Goal: Task Accomplishment & Management: Manage account settings

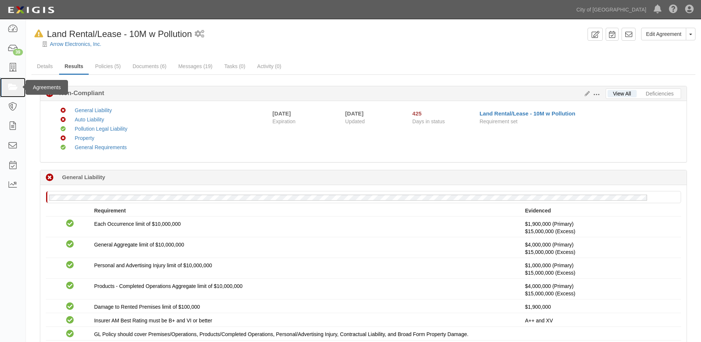
click at [13, 88] on icon at bounding box center [12, 87] width 10 height 9
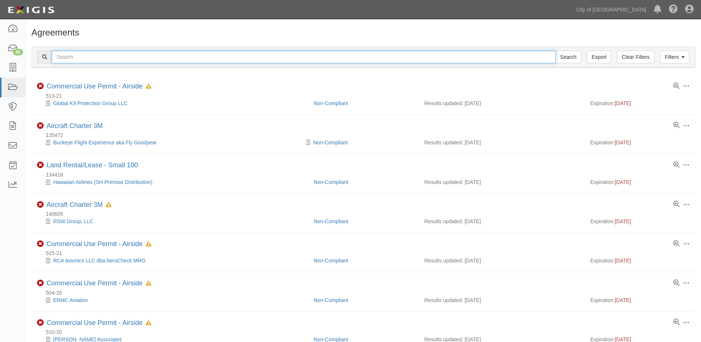
click at [115, 56] on input "text" at bounding box center [304, 57] width 504 height 13
paste input "156350"
type input "156350"
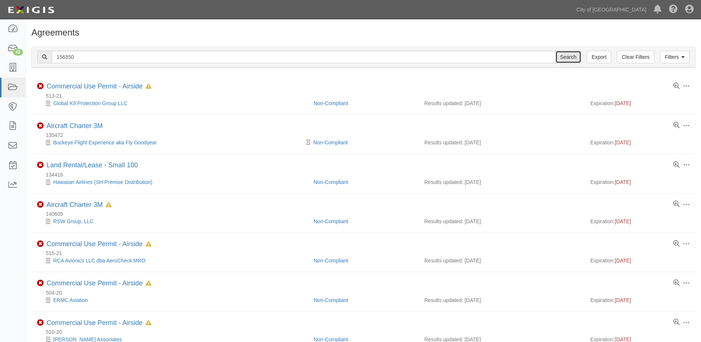
click at [576, 60] on input "Search" at bounding box center [569, 57] width 26 height 13
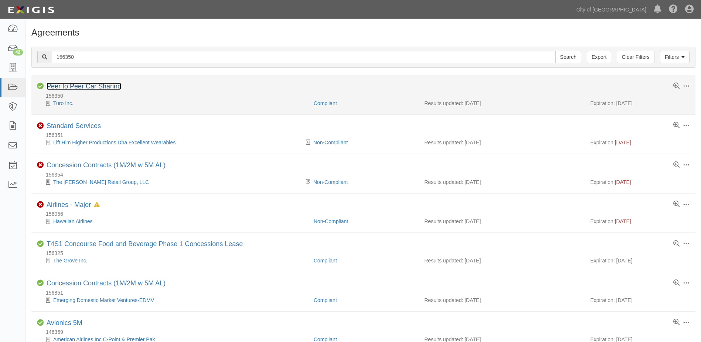
click at [78, 88] on link "Peer to Peer Car Sharing" at bounding box center [84, 85] width 75 height 7
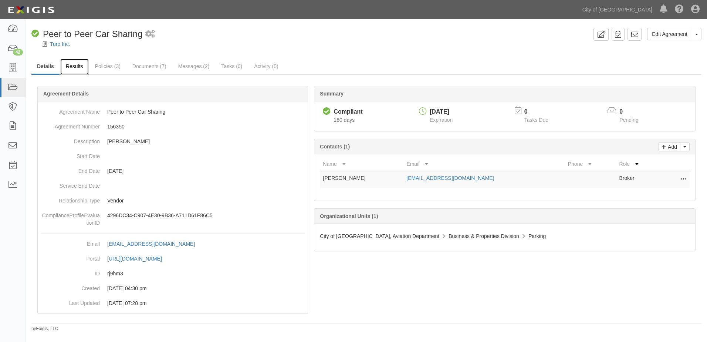
click at [74, 70] on link "Results" at bounding box center [74, 67] width 28 height 16
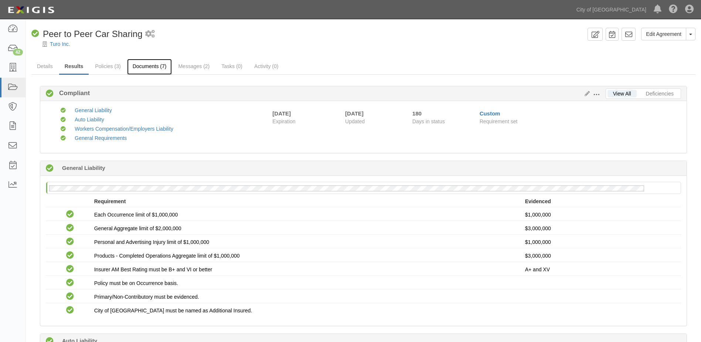
click at [147, 70] on link "Documents (7)" at bounding box center [149, 67] width 45 height 16
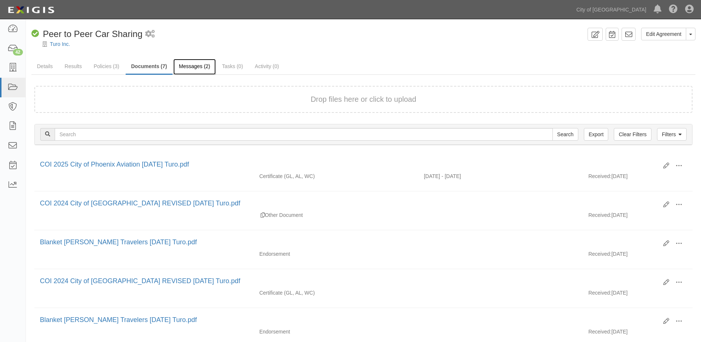
click at [195, 69] on link "Messages (2)" at bounding box center [194, 67] width 43 height 16
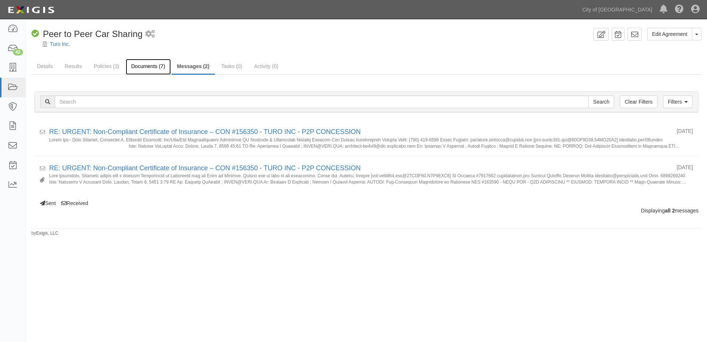
click at [144, 68] on link "Documents (7)" at bounding box center [148, 67] width 45 height 16
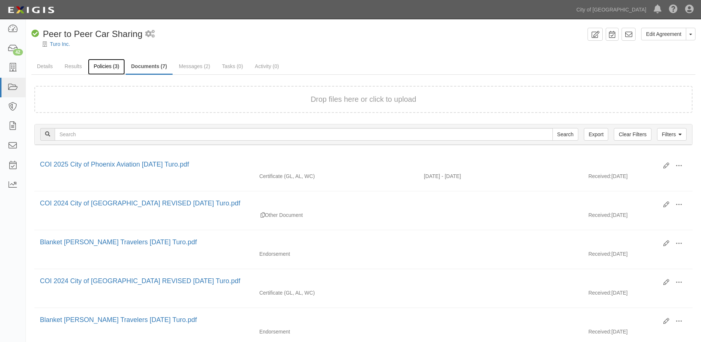
click at [106, 70] on link "Policies (3)" at bounding box center [106, 67] width 37 height 16
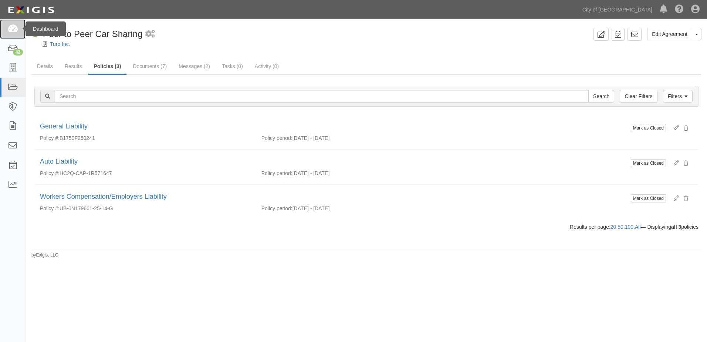
click at [15, 31] on icon at bounding box center [12, 29] width 10 height 9
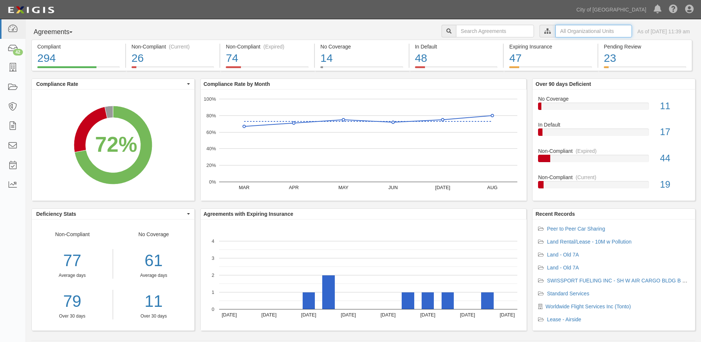
click at [586, 31] on input "text" at bounding box center [594, 31] width 77 height 13
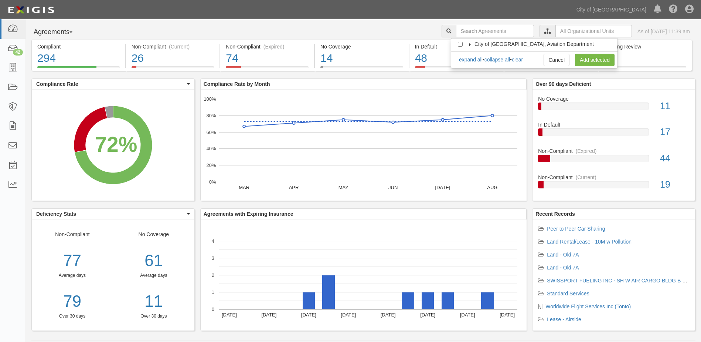
click at [469, 44] on icon at bounding box center [470, 44] width 5 height 3
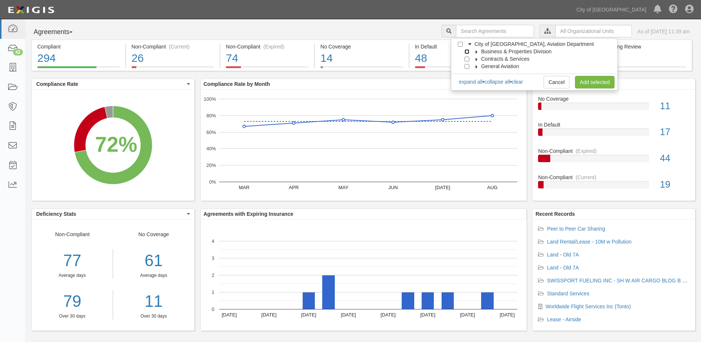
click at [467, 52] on input "Business & Properties Division" at bounding box center [467, 51] width 5 height 5
checkbox input "true"
click at [476, 50] on label "Business & Properties Division" at bounding box center [512, 51] width 80 height 7
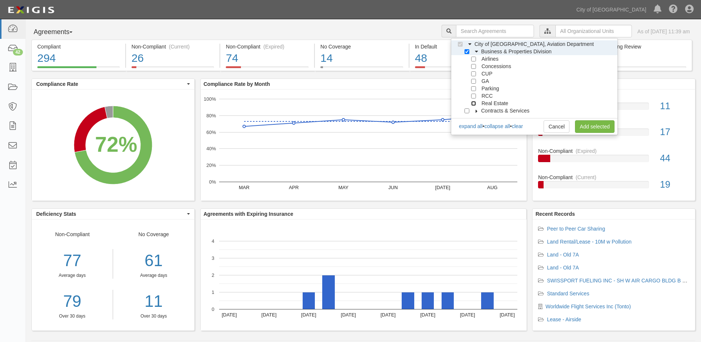
click at [474, 104] on input "Real Estate" at bounding box center [473, 103] width 5 height 5
checkbox input "true"
click at [584, 122] on link "Add selected" at bounding box center [595, 126] width 40 height 13
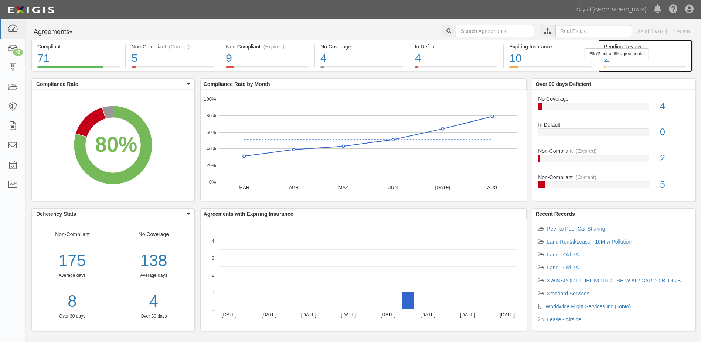
click at [650, 61] on div "2" at bounding box center [645, 58] width 82 height 16
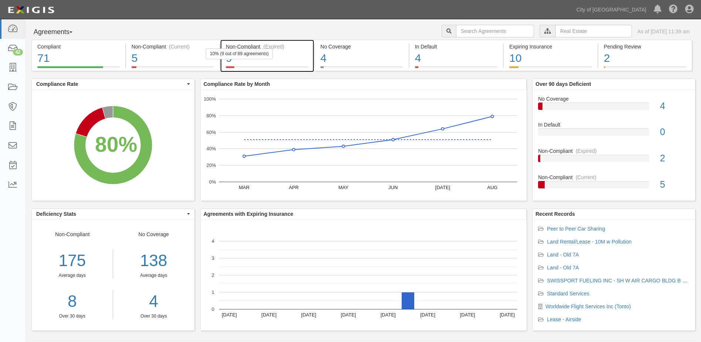
click at [286, 60] on div "9" at bounding box center [267, 58] width 83 height 16
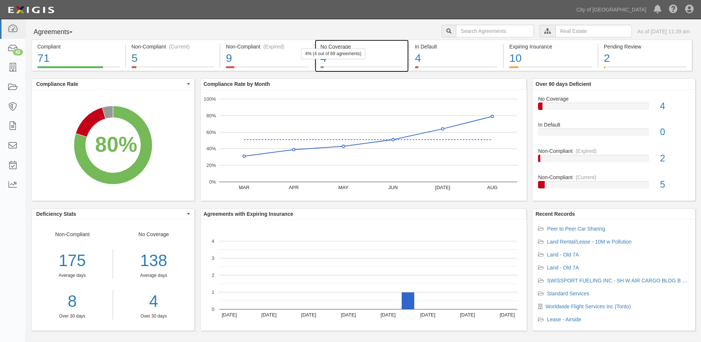
click at [345, 60] on div "4" at bounding box center [361, 58] width 83 height 16
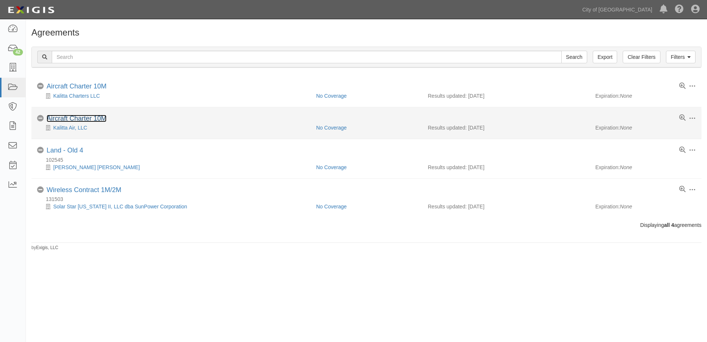
click at [68, 119] on link "Aircraft Charter 10M" at bounding box center [77, 118] width 60 height 7
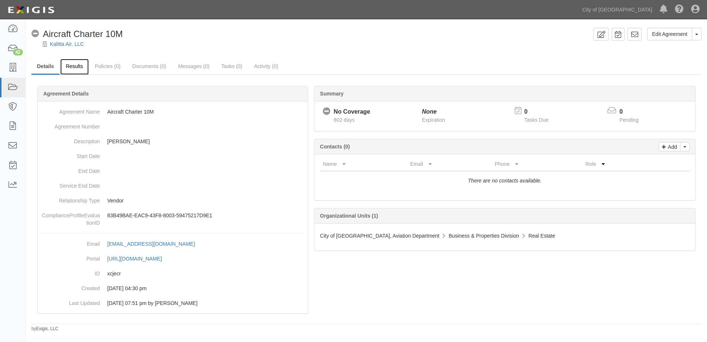
click at [78, 68] on link "Results" at bounding box center [74, 67] width 28 height 16
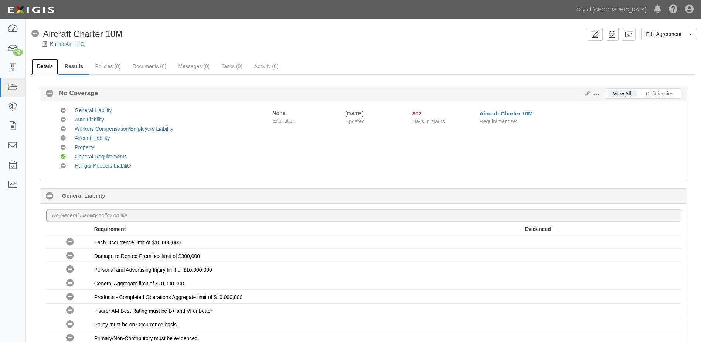
click at [42, 68] on link "Details" at bounding box center [44, 67] width 27 height 16
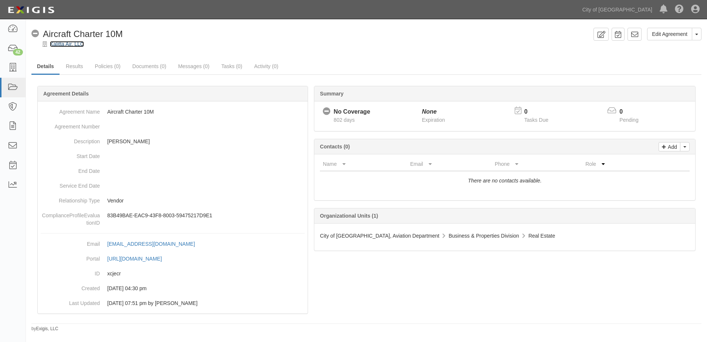
click at [72, 44] on link "Kalitta Air, LLC" at bounding box center [67, 44] width 34 height 6
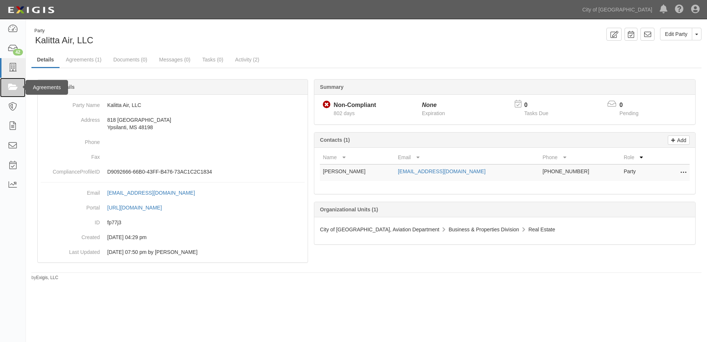
click at [15, 84] on icon at bounding box center [12, 87] width 10 height 9
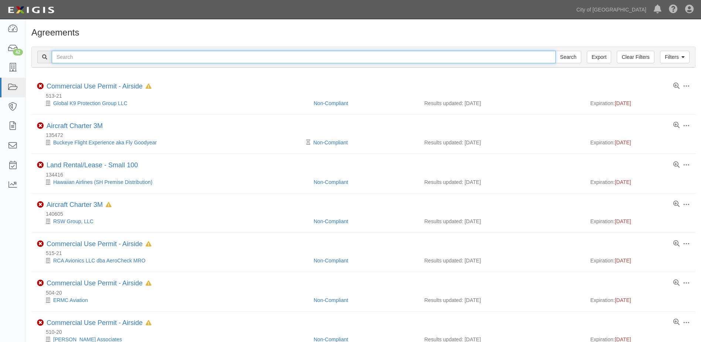
click at [99, 58] on input "text" at bounding box center [304, 57] width 504 height 13
type input "156350"
click at [556, 51] on input "Search" at bounding box center [569, 57] width 26 height 13
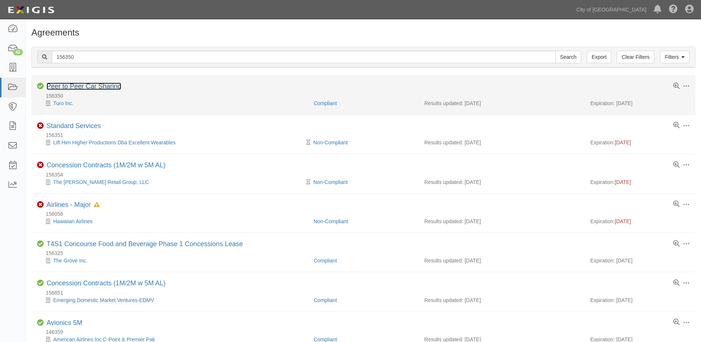
click at [78, 86] on link "Peer to Peer Car Sharing" at bounding box center [84, 85] width 75 height 7
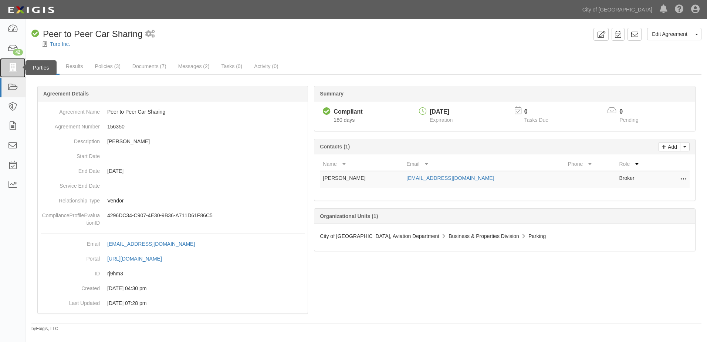
click at [10, 69] on icon at bounding box center [12, 68] width 10 height 9
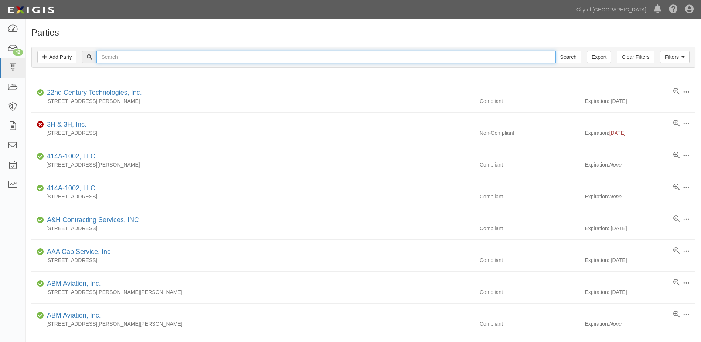
click at [107, 55] on input "text" at bounding box center [325, 57] width 459 height 13
type input "avis"
click at [556, 51] on input "Search" at bounding box center [569, 57] width 26 height 13
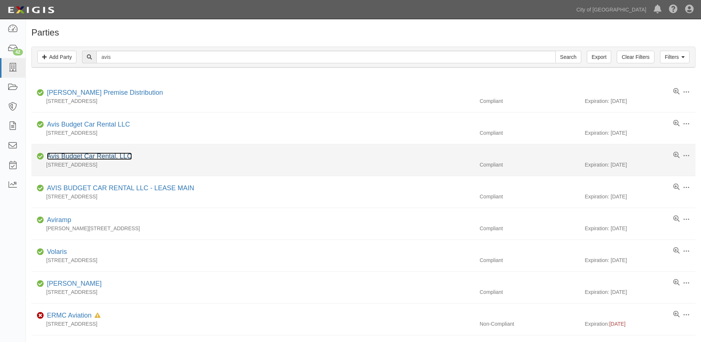
click at [84, 154] on link "Avis Budget Car Rental, LLC" at bounding box center [89, 155] width 85 height 7
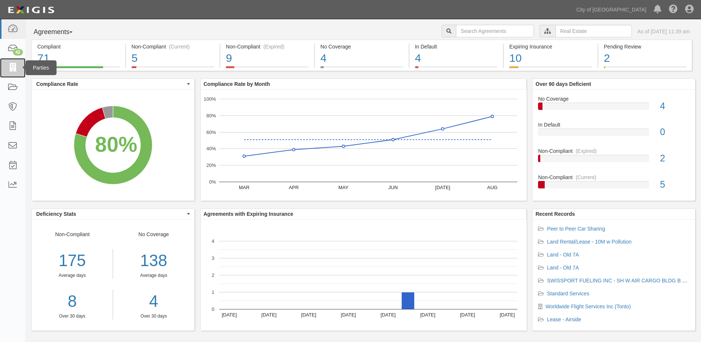
click at [14, 73] on link at bounding box center [13, 68] width 26 height 20
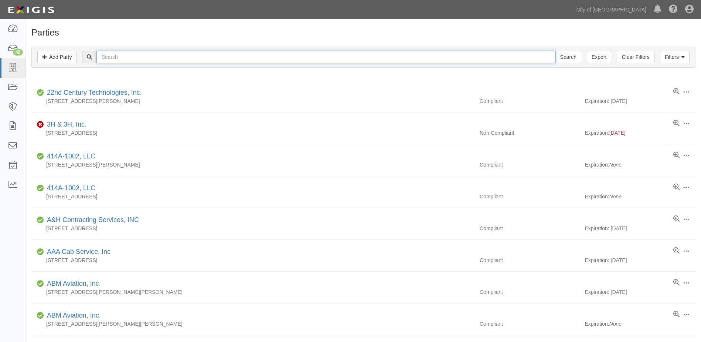
click at [228, 56] on input "text" at bounding box center [325, 57] width 459 height 13
type input "avis"
click at [556, 51] on input "Search" at bounding box center [569, 57] width 26 height 13
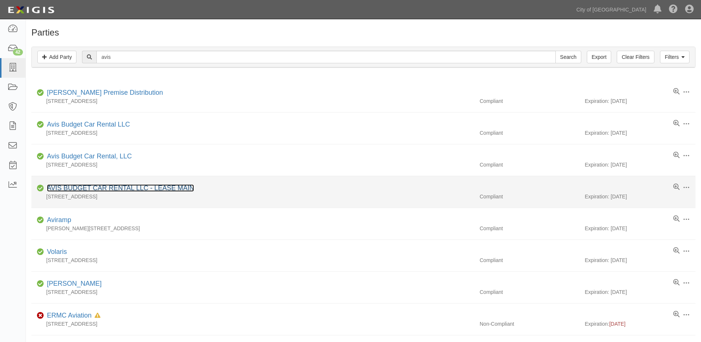
click at [120, 187] on link "AVIS BUDGET CAR RENTAL LLC - LEASE MAIN" at bounding box center [120, 187] width 147 height 7
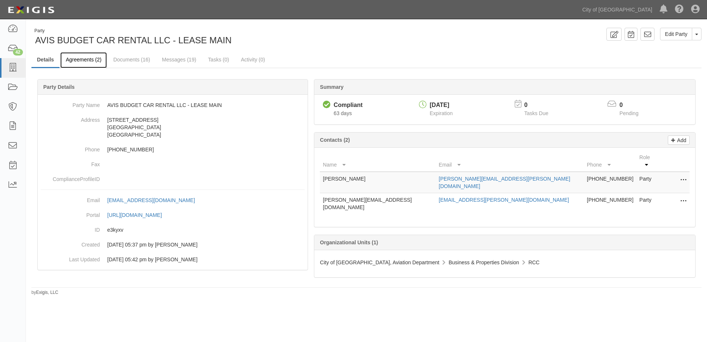
click at [93, 63] on link "Agreements (2)" at bounding box center [83, 60] width 47 height 16
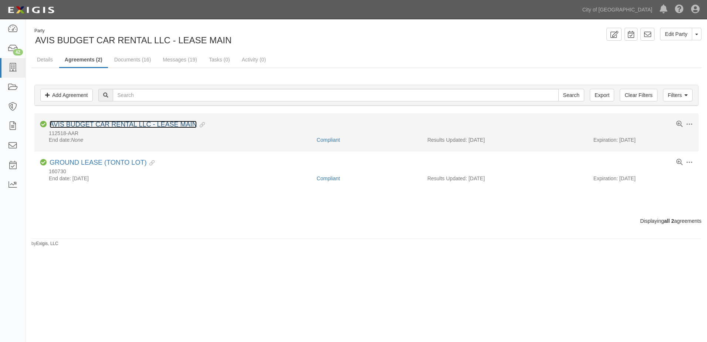
click at [105, 122] on link "AVIS BUDGET CAR RENTAL LLC - LEASE MAIN" at bounding box center [123, 124] width 147 height 7
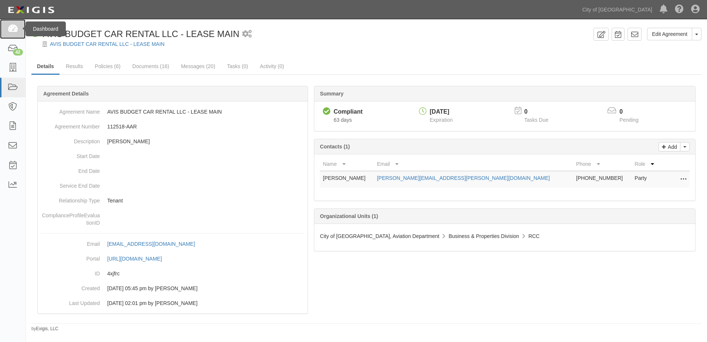
click at [14, 31] on icon at bounding box center [12, 29] width 10 height 9
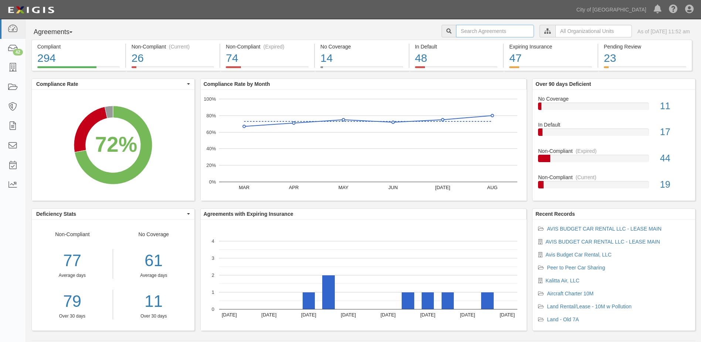
click at [462, 32] on input "text" at bounding box center [495, 31] width 78 height 13
type input "[PERSON_NAME]"
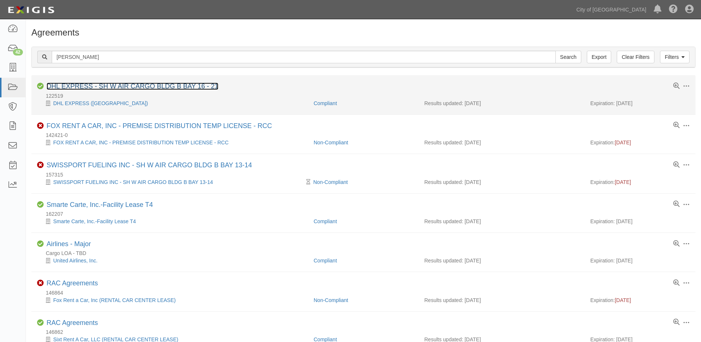
click at [131, 86] on link "DHL EXPRESS - SH W AIR CARGO BLDG B BAY 16 - 21" at bounding box center [133, 85] width 172 height 7
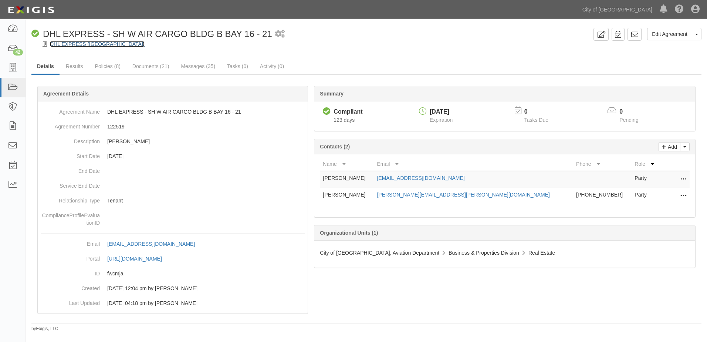
click at [77, 45] on link "DHL EXPRESS ([GEOGRAPHIC_DATA])" at bounding box center [97, 44] width 95 height 6
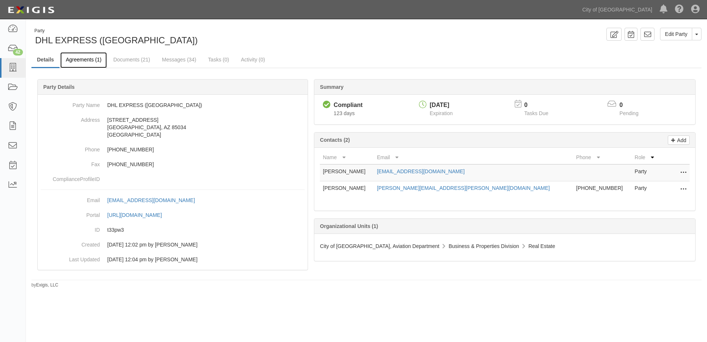
click at [93, 61] on link "Agreements (1)" at bounding box center [83, 60] width 47 height 16
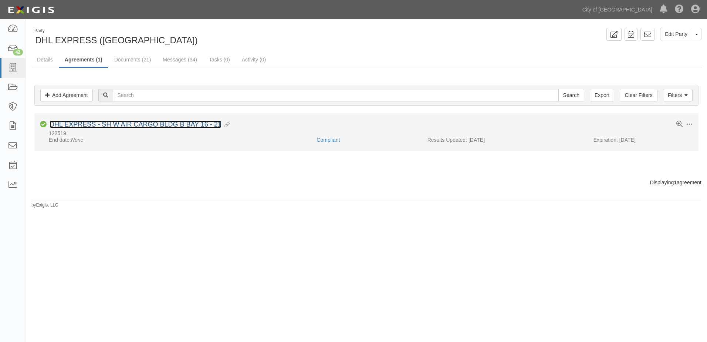
click at [109, 126] on link "DHL EXPRESS - SH W AIR CARGO BLDG B BAY 16 - 21" at bounding box center [136, 124] width 172 height 7
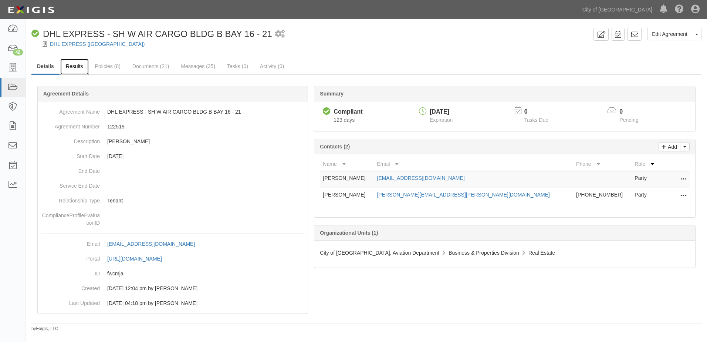
click at [81, 67] on link "Results" at bounding box center [74, 67] width 28 height 16
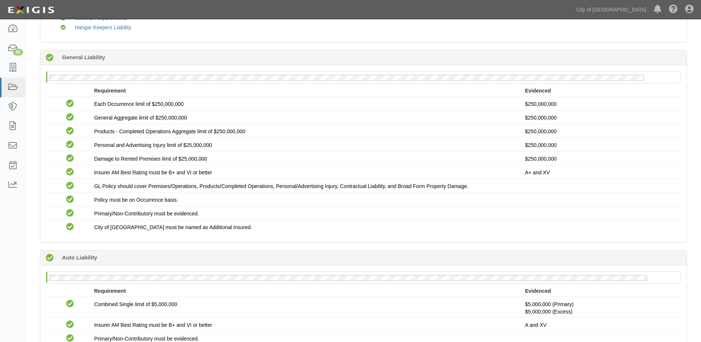
scroll to position [37, 0]
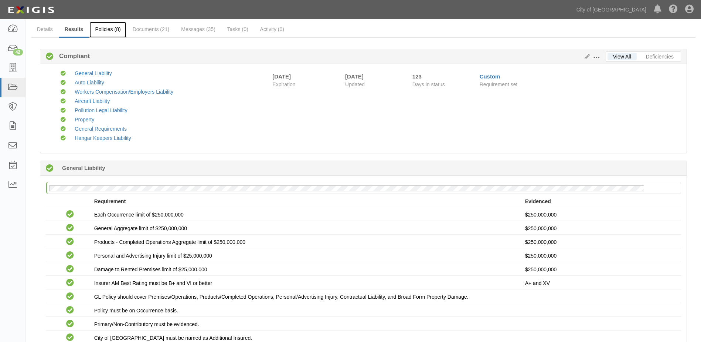
click at [107, 27] on link "Policies (8)" at bounding box center [107, 30] width 37 height 16
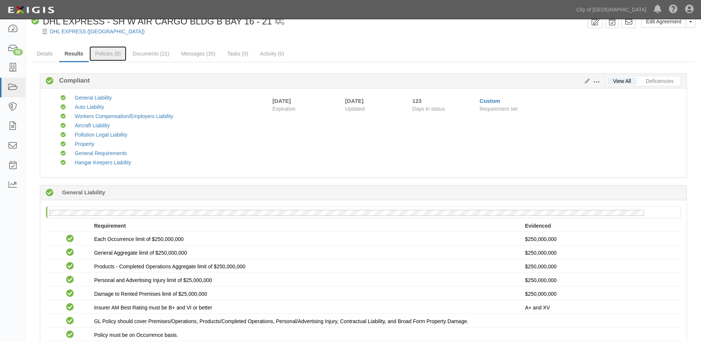
scroll to position [0, 0]
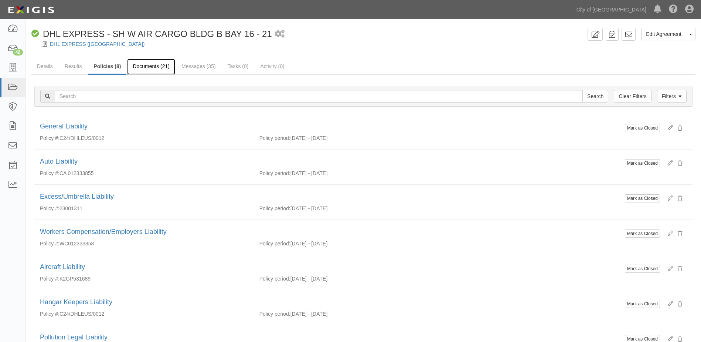
click at [161, 68] on link "Documents (21)" at bounding box center [151, 67] width 48 height 16
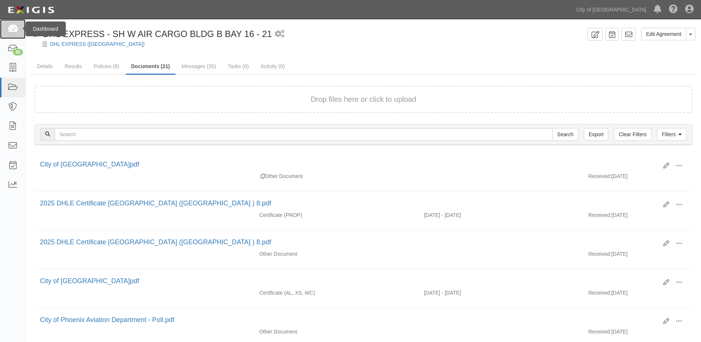
click at [13, 27] on icon at bounding box center [12, 29] width 10 height 9
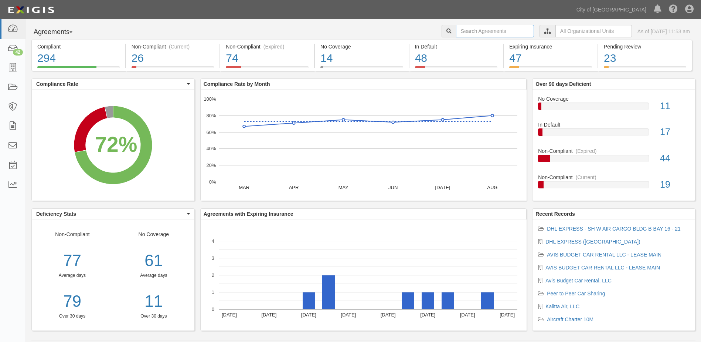
click at [481, 30] on input "text" at bounding box center [495, 31] width 78 height 13
type input "[PERSON_NAME]"
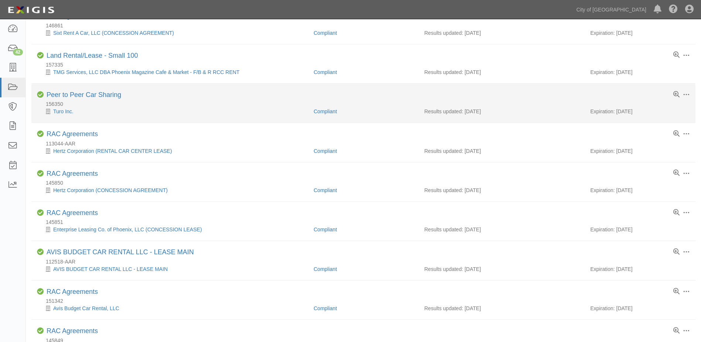
scroll to position [333, 0]
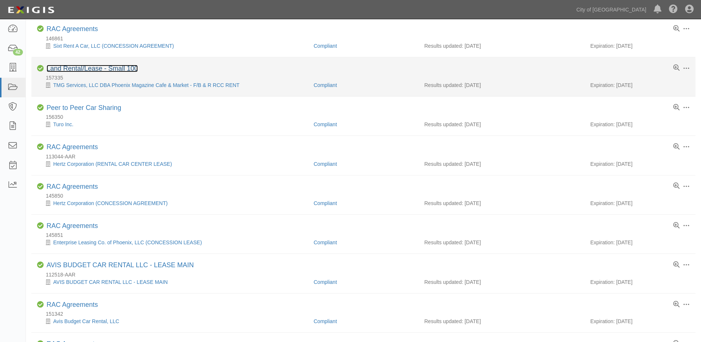
click at [115, 69] on link "Land Rental/Lease - Small 100" at bounding box center [92, 68] width 91 height 7
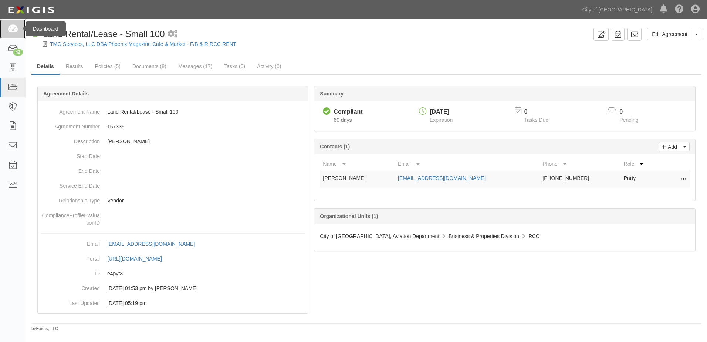
click at [11, 30] on icon at bounding box center [12, 29] width 10 height 9
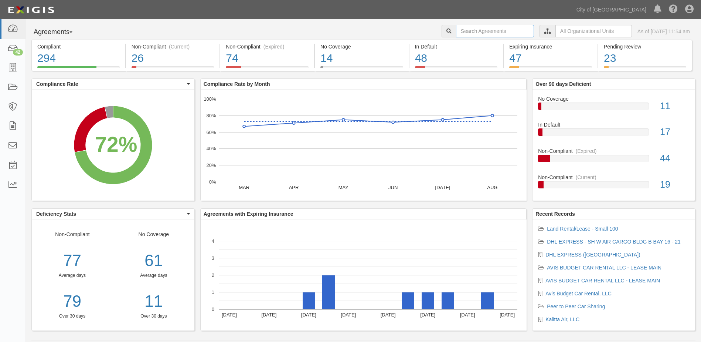
click at [468, 32] on input "text" at bounding box center [495, 31] width 78 height 13
type input "starbucks"
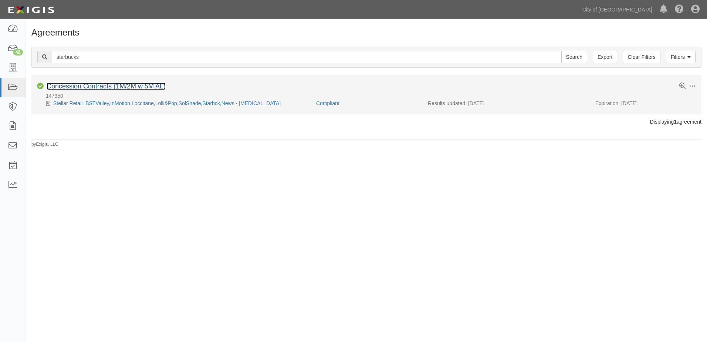
click at [98, 88] on link "Concession Contracts (1M/2M w 5M AL)" at bounding box center [106, 85] width 119 height 7
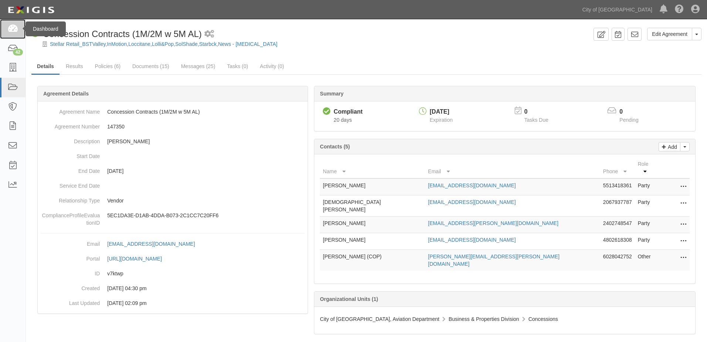
click at [13, 30] on icon at bounding box center [12, 29] width 10 height 9
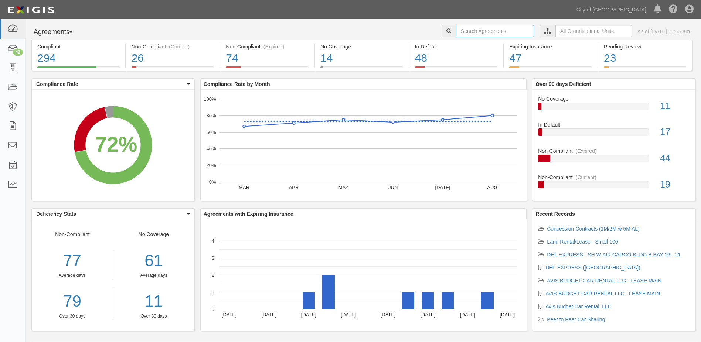
click at [456, 31] on input "text" at bounding box center [495, 31] width 78 height 13
type input "c"
type input "tmg"
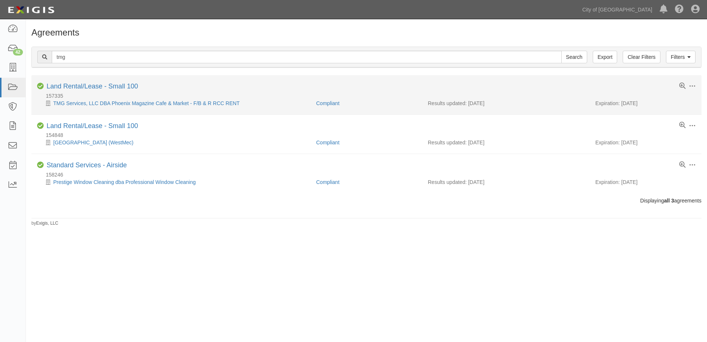
click at [111, 92] on div "Toggle Agreement Dropdown Edit Log activity Add task Send message Archive Compl…" at bounding box center [366, 86] width 670 height 9
click at [111, 89] on link "Land Rental/Lease - Small 100" at bounding box center [92, 85] width 91 height 7
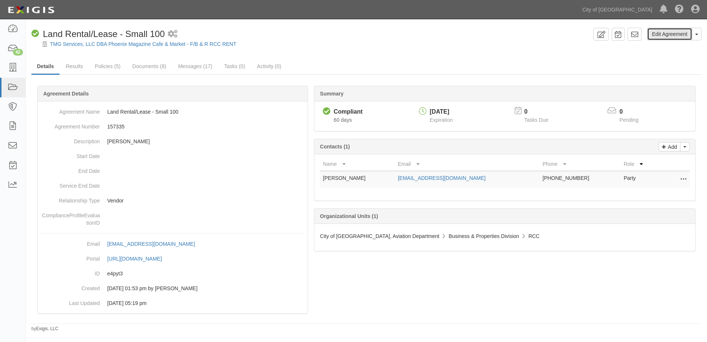
click at [681, 33] on link "Edit Agreement" at bounding box center [669, 34] width 45 height 13
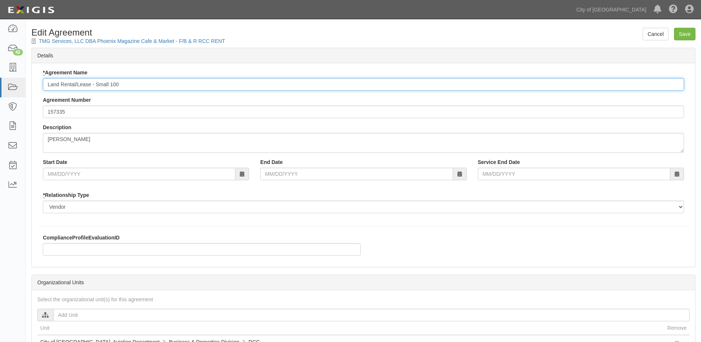
drag, startPoint x: 90, startPoint y: 85, endPoint x: 81, endPoint y: 85, distance: 8.5
click at [81, 85] on input "Land Rental/Lease - Small 100" at bounding box center [363, 84] width 641 height 13
drag, startPoint x: 74, startPoint y: 83, endPoint x: 40, endPoint y: 86, distance: 34.5
click at [40, 86] on div "* Agreement Name Land Rental/Lease - Small 100 Agreement Number 157335 Descript…" at bounding box center [363, 144] width 652 height 150
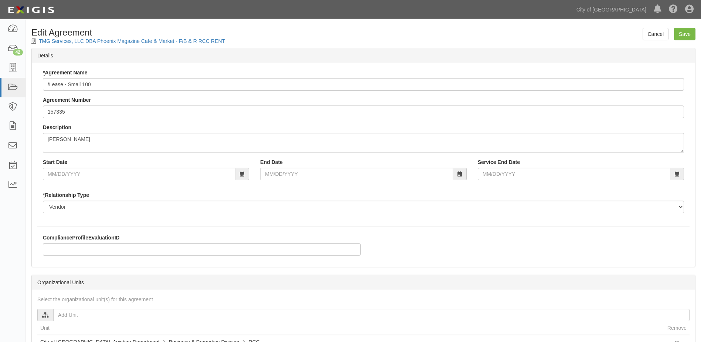
click at [40, 86] on div "* Agreement Name /Lease - Small 100 Agreement Number 157335 Description [PERSON…" at bounding box center [363, 144] width 652 height 150
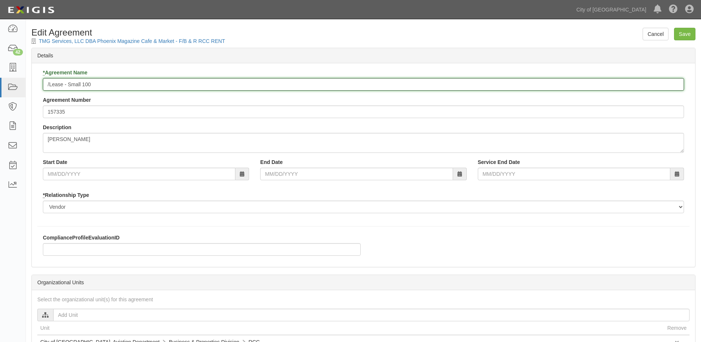
click at [46, 86] on input "/Lease - Small 100" at bounding box center [363, 84] width 641 height 13
click at [46, 86] on input "C/Lease - Small 100" at bounding box center [363, 84] width 641 height 13
drag, startPoint x: 94, startPoint y: 84, endPoint x: 156, endPoint y: 81, distance: 62.5
click at [156, 81] on input "Concessions Rental/Lease - Small 100" at bounding box center [363, 84] width 641 height 13
type input "Concessions Rental"
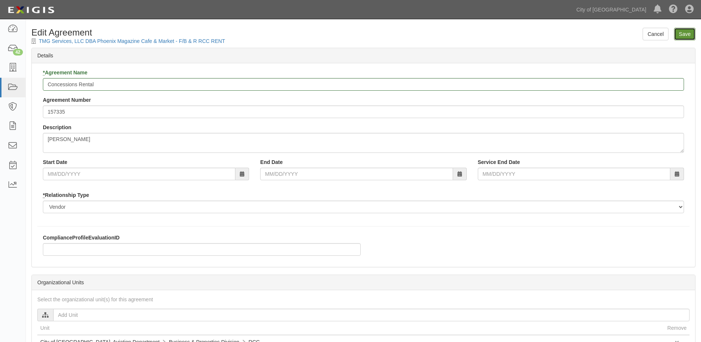
click at [680, 33] on input "Save" at bounding box center [684, 34] width 21 height 13
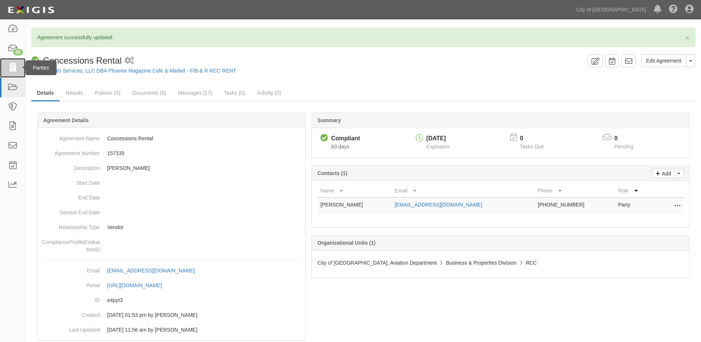
click at [13, 73] on link at bounding box center [13, 68] width 26 height 20
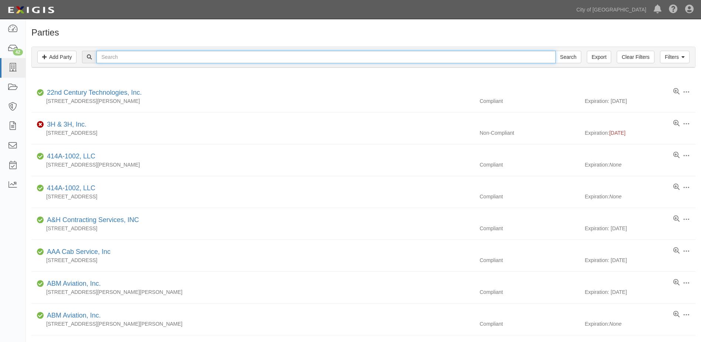
click at [148, 58] on input "text" at bounding box center [325, 57] width 459 height 13
type input "deer valley restuarant"
click at [556, 51] on input "Search" at bounding box center [569, 57] width 26 height 13
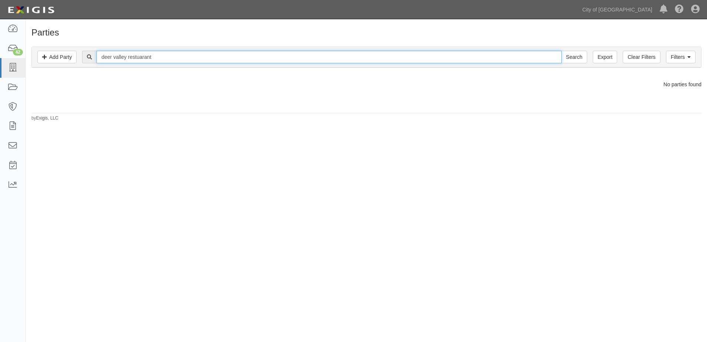
drag, startPoint x: 0, startPoint y: 0, endPoint x: 148, endPoint y: 58, distance: 159.3
click at [148, 58] on input "deer valley restuarant" at bounding box center [328, 57] width 465 height 13
type input "[GEOGRAPHIC_DATA]"
click at [561, 51] on input "Search" at bounding box center [574, 57] width 26 height 13
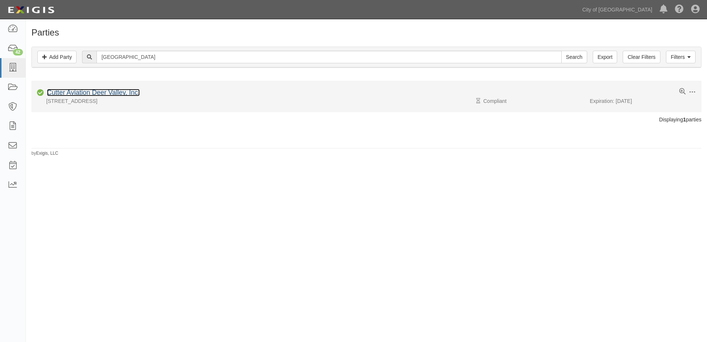
click at [98, 94] on link "Cutter Aviation Deer Valley, Inc." at bounding box center [93, 92] width 93 height 7
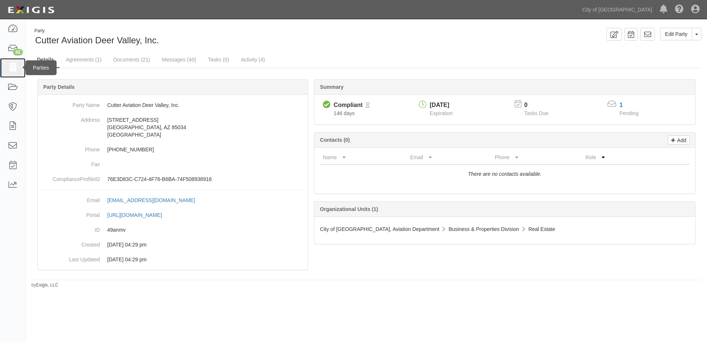
click at [14, 70] on icon at bounding box center [12, 68] width 10 height 9
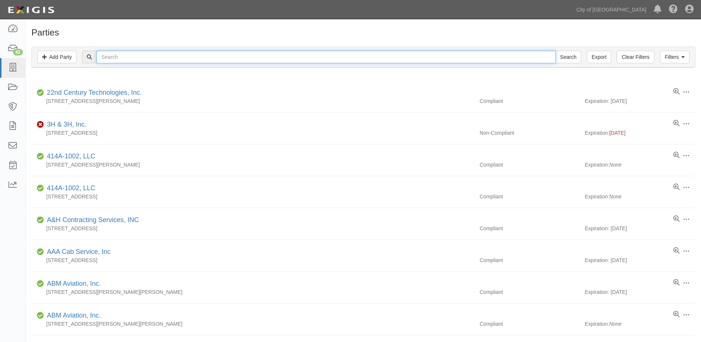
click at [138, 58] on input "text" at bounding box center [325, 57] width 459 height 13
type input "mac"
click at [556, 51] on input "Search" at bounding box center [569, 57] width 26 height 13
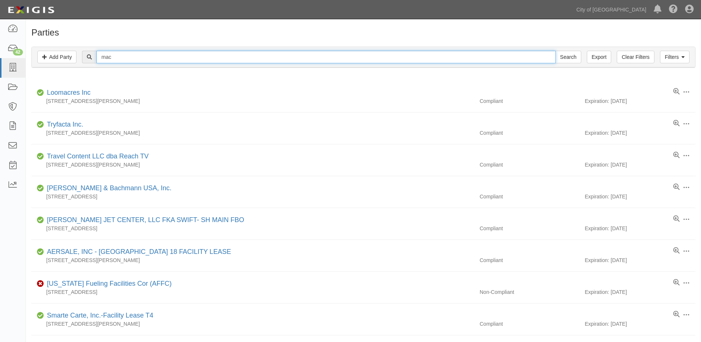
click at [130, 61] on input "mac" at bounding box center [325, 57] width 459 height 13
type input "[PERSON_NAME]"
click at [556, 51] on input "Search" at bounding box center [569, 57] width 26 height 13
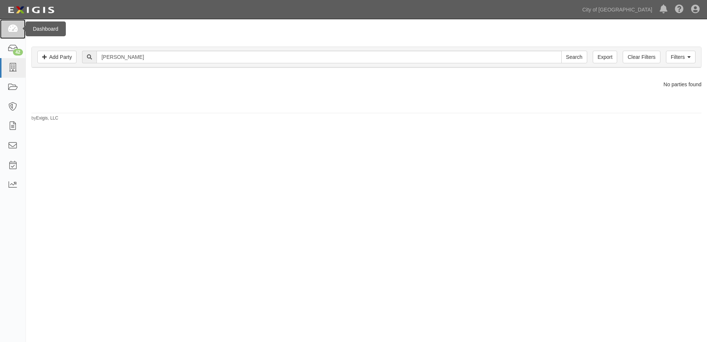
click at [6, 30] on link at bounding box center [13, 29] width 26 height 20
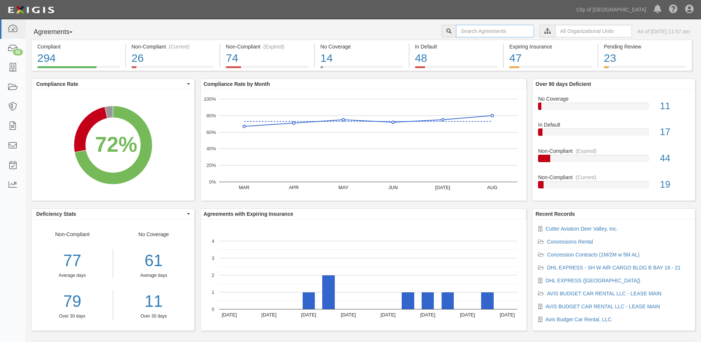
click at [499, 34] on input "text" at bounding box center [495, 31] width 78 height 13
type input "[PERSON_NAME]"
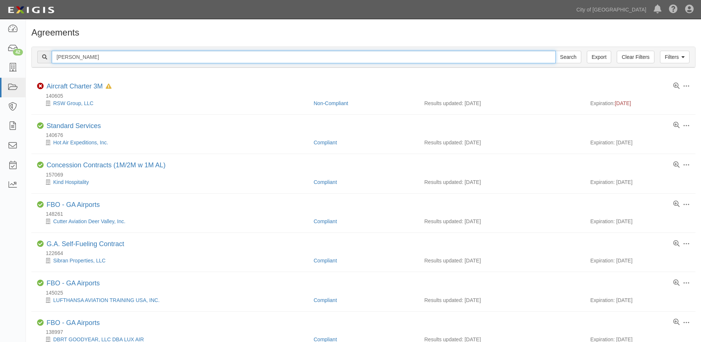
click at [97, 55] on input "robert hawes" at bounding box center [304, 57] width 504 height 13
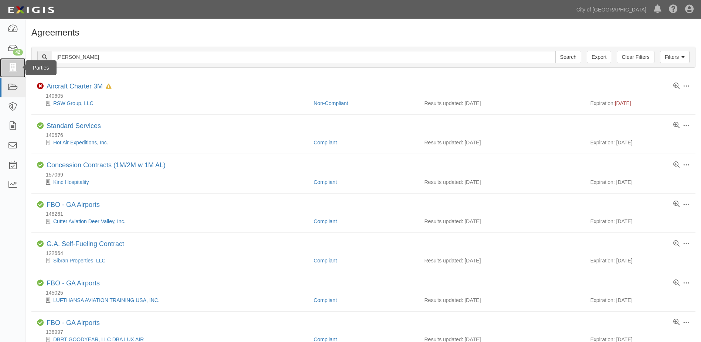
click at [15, 64] on icon at bounding box center [12, 68] width 10 height 9
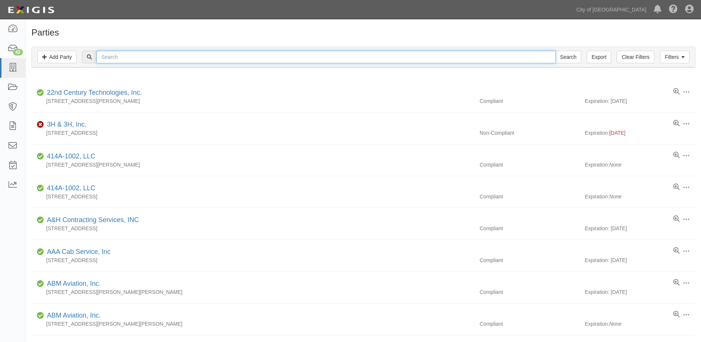
click at [105, 55] on input "text" at bounding box center [325, 57] width 459 height 13
type input "tmg"
click at [556, 51] on input "Search" at bounding box center [569, 57] width 26 height 13
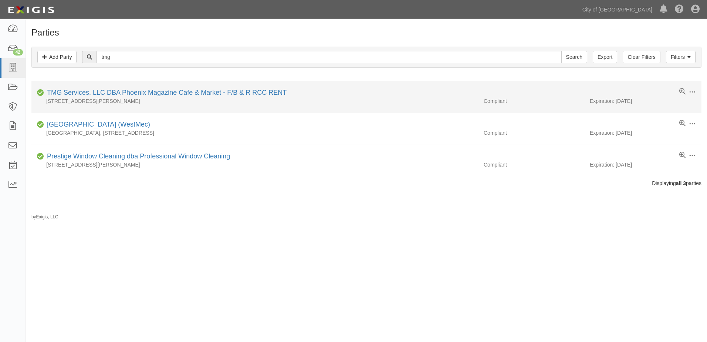
click at [101, 88] on div "TMG Services, LLC DBA Phoenix Magazine Cafe & Market - F/B & R RCC RENT" at bounding box center [165, 93] width 242 height 10
click at [99, 92] on link "TMG Services, LLC DBA Phoenix Magazine Cafe & Market - F/B & R RCC RENT" at bounding box center [167, 92] width 240 height 7
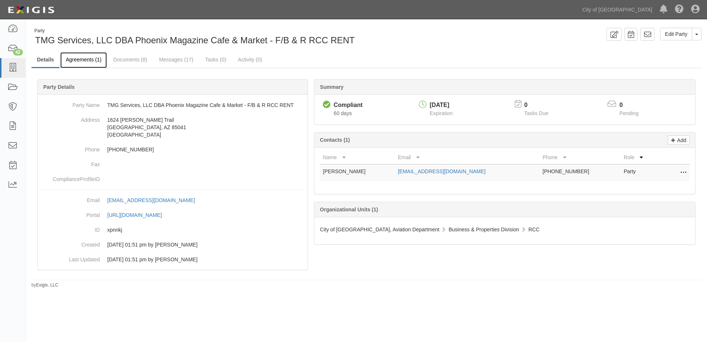
click at [81, 58] on link "Agreements (1)" at bounding box center [83, 60] width 47 height 16
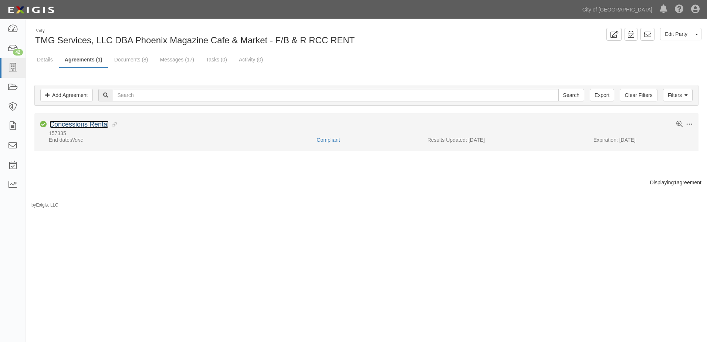
click at [86, 122] on link "Concessions Rental" at bounding box center [79, 124] width 59 height 7
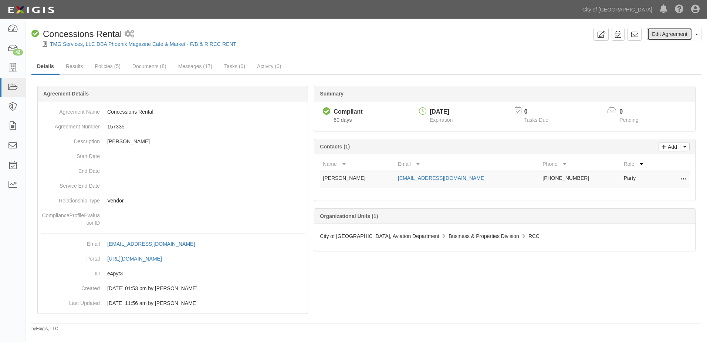
click at [663, 31] on link "Edit Agreement" at bounding box center [669, 34] width 45 height 13
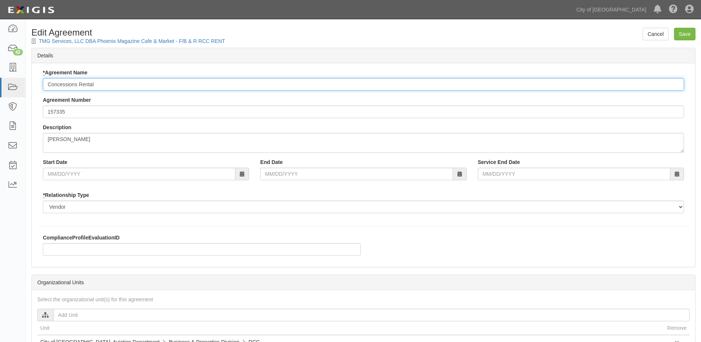
click at [89, 84] on input "Concessions Rental" at bounding box center [363, 84] width 641 height 13
type input "Concessions Contracts"
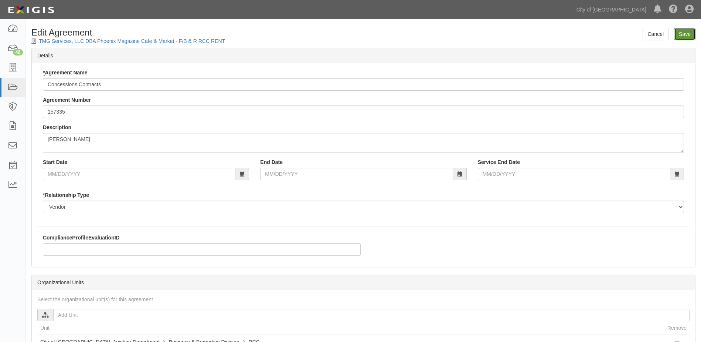
click at [683, 35] on input "Save" at bounding box center [684, 34] width 21 height 13
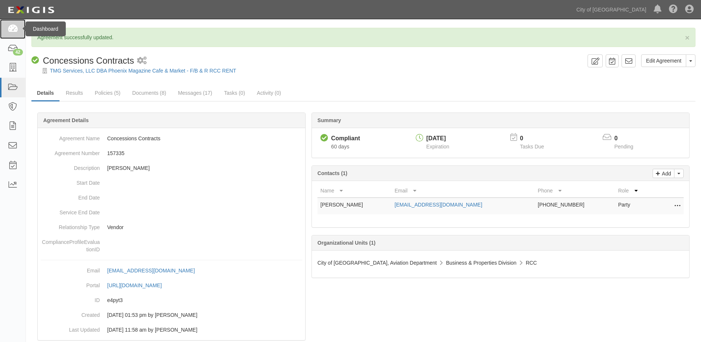
click at [15, 31] on icon at bounding box center [12, 29] width 10 height 9
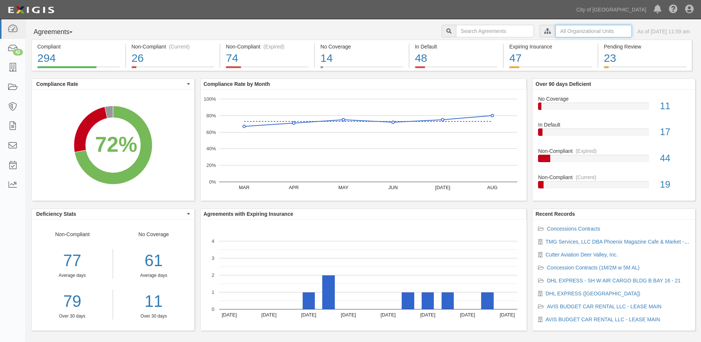
click at [556, 30] on input "text" at bounding box center [594, 31] width 77 height 13
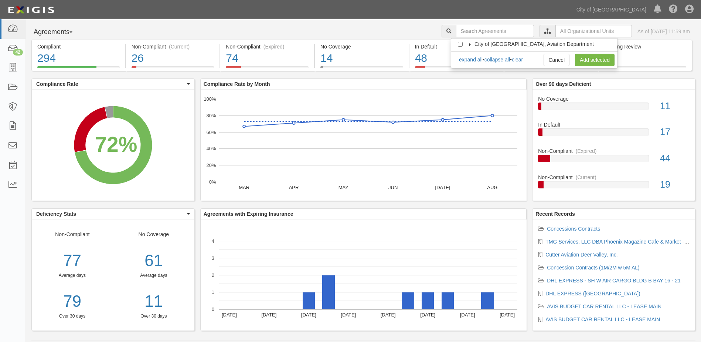
click at [468, 42] on label "City of [GEOGRAPHIC_DATA], Aviation Department" at bounding box center [529, 43] width 129 height 7
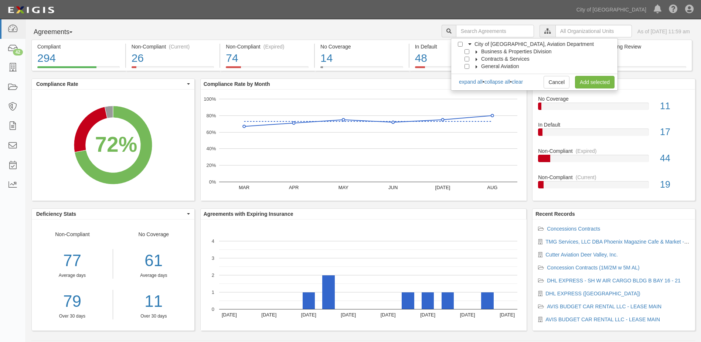
click at [475, 52] on icon at bounding box center [476, 51] width 5 height 3
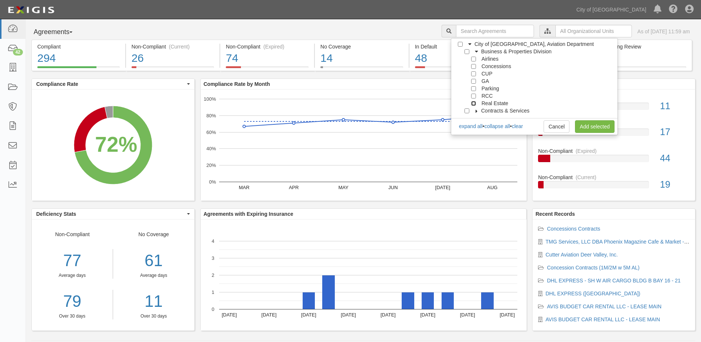
click at [474, 104] on input "Real Estate" at bounding box center [473, 103] width 5 height 5
checkbox input "true"
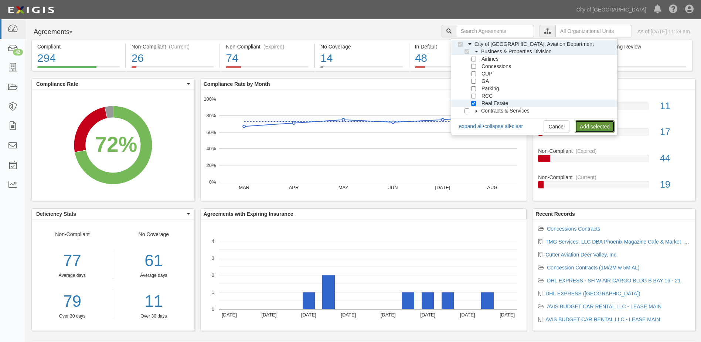
click at [590, 127] on link "Add selected" at bounding box center [595, 126] width 40 height 13
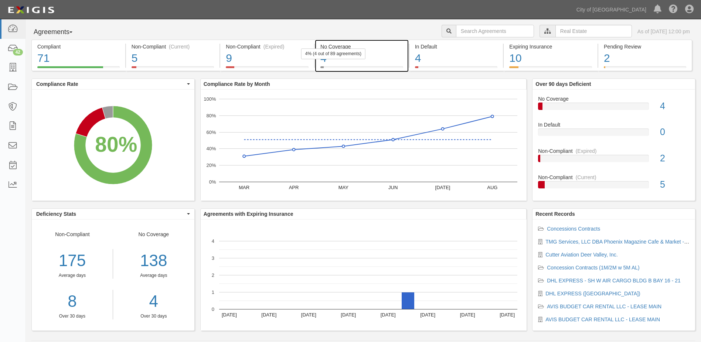
click at [373, 56] on div "4" at bounding box center [361, 58] width 83 height 16
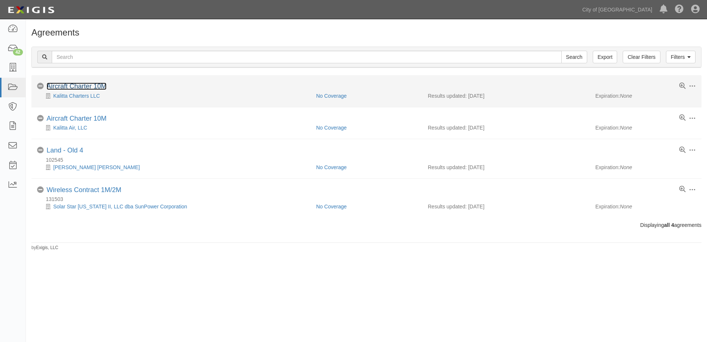
click at [65, 86] on link "Aircraft Charter 10M" at bounding box center [77, 85] width 60 height 7
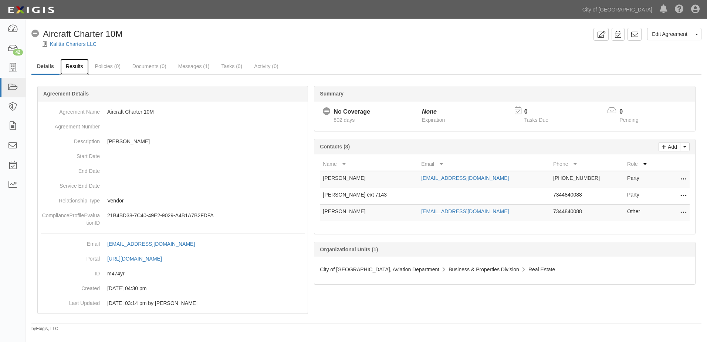
click at [74, 68] on link "Results" at bounding box center [74, 67] width 28 height 16
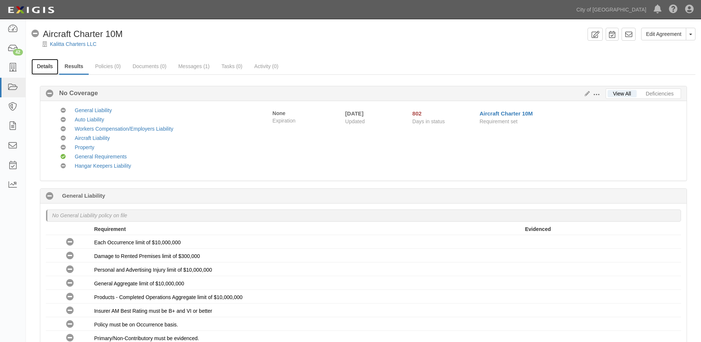
click at [40, 65] on link "Details" at bounding box center [44, 67] width 27 height 16
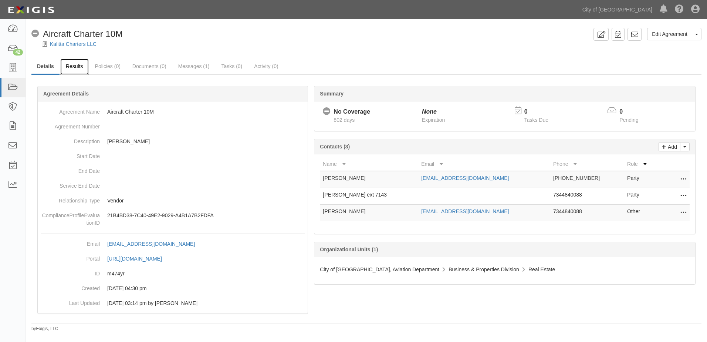
click at [69, 65] on link "Results" at bounding box center [74, 67] width 28 height 16
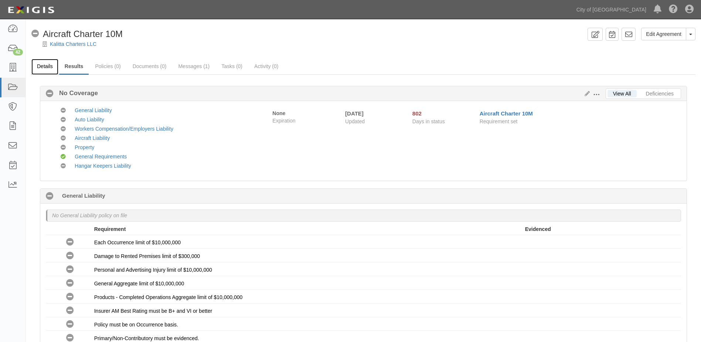
click at [42, 69] on link "Details" at bounding box center [44, 67] width 27 height 16
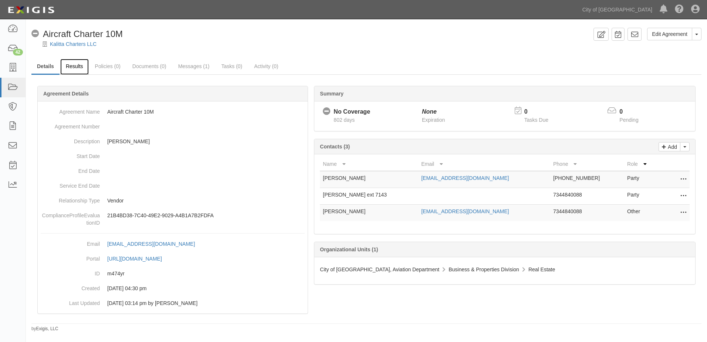
click at [71, 67] on link "Results" at bounding box center [74, 67] width 28 height 16
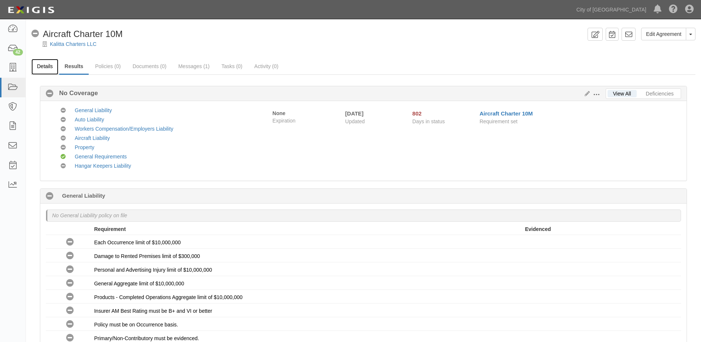
click at [46, 68] on link "Details" at bounding box center [44, 67] width 27 height 16
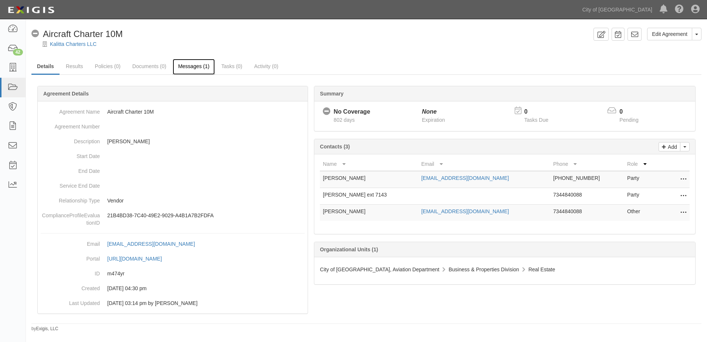
click at [194, 68] on link "Messages (1)" at bounding box center [194, 67] width 43 height 16
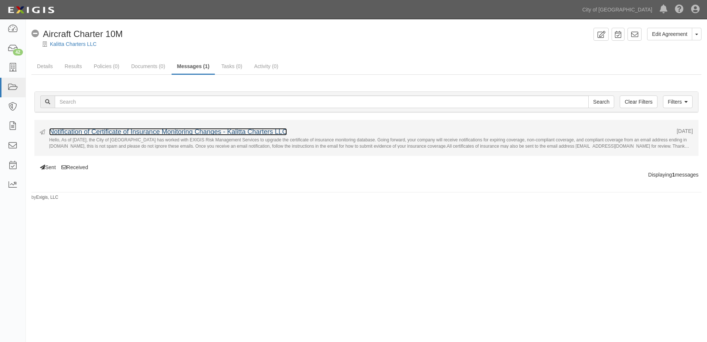
click at [128, 134] on link "Notification of Certificate of Insurance Monitoring Changes - Kalitta Charters …" at bounding box center [168, 131] width 238 height 7
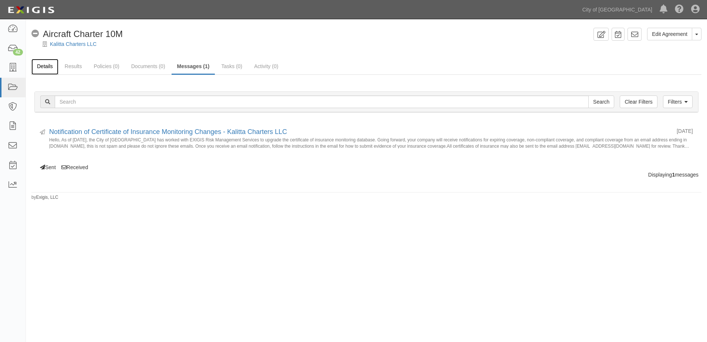
click at [44, 66] on link "Details" at bounding box center [44, 67] width 27 height 16
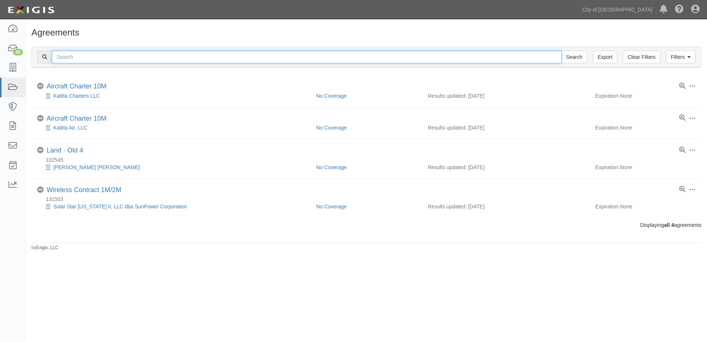
click at [71, 57] on input "text" at bounding box center [307, 57] width 510 height 13
type input "prologis"
click at [561, 51] on input "Search" at bounding box center [574, 57] width 26 height 13
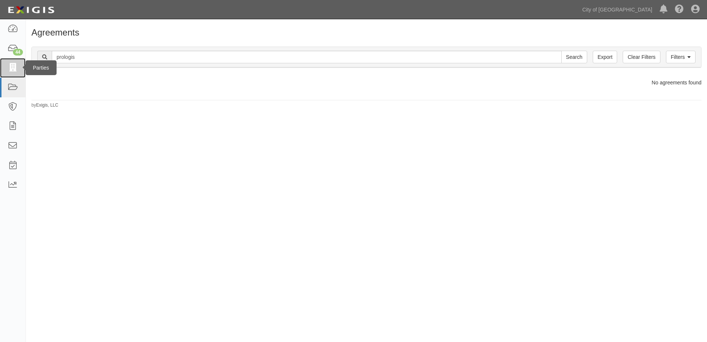
click at [15, 69] on icon at bounding box center [12, 68] width 10 height 9
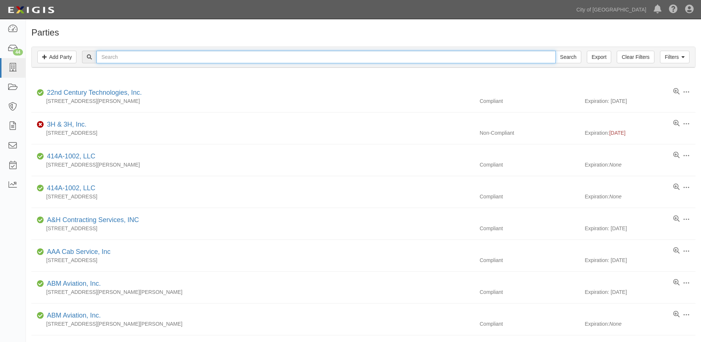
click at [125, 52] on input "text" at bounding box center [325, 57] width 459 height 13
type input "prologis"
click at [556, 51] on input "Search" at bounding box center [569, 57] width 26 height 13
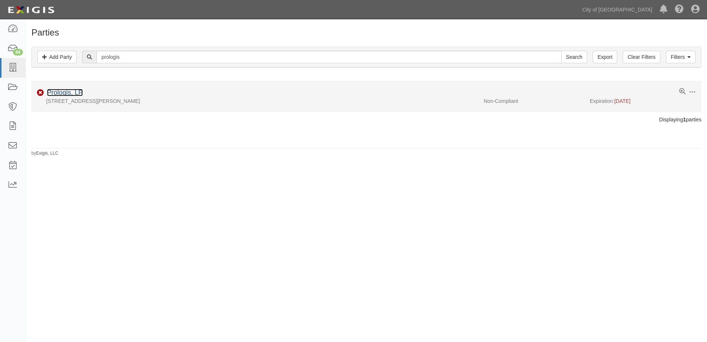
click at [54, 91] on link "Prologis, LP" at bounding box center [65, 92] width 36 height 7
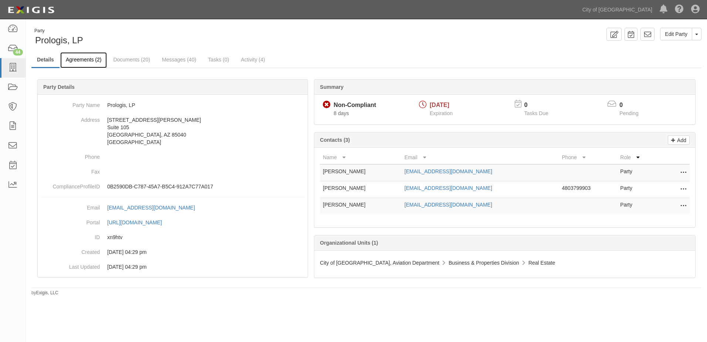
click at [64, 61] on link "Agreements (2)" at bounding box center [83, 60] width 47 height 16
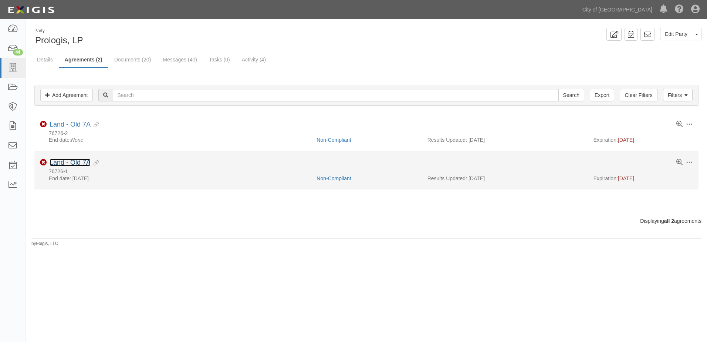
click at [77, 162] on link "Land - Old 7A" at bounding box center [70, 162] width 41 height 7
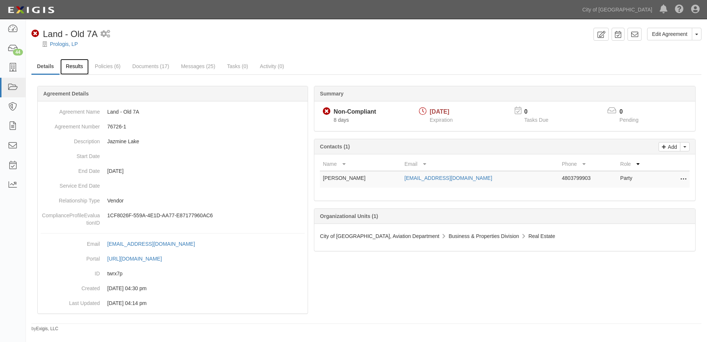
click at [78, 67] on link "Results" at bounding box center [74, 67] width 28 height 16
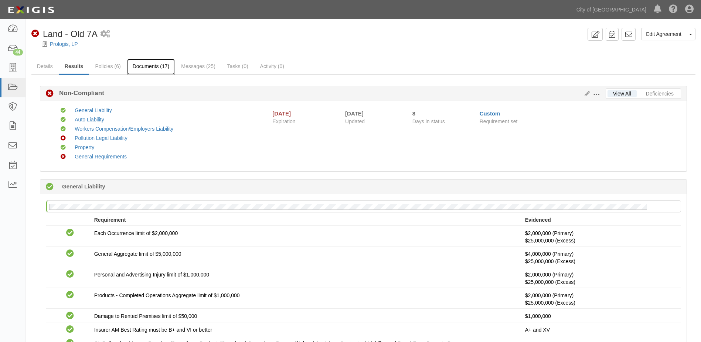
click at [153, 71] on link "Documents (17)" at bounding box center [151, 67] width 48 height 16
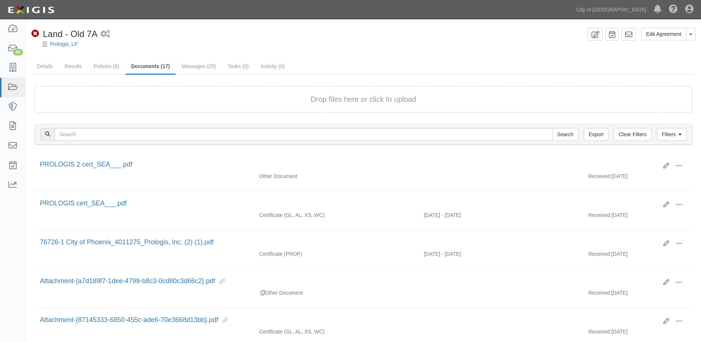
click at [376, 101] on button "Drop files here or click to upload" at bounding box center [364, 99] width 106 height 11
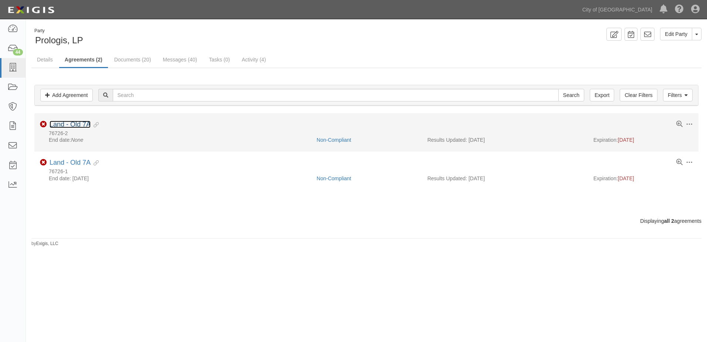
click at [75, 123] on link "Land - Old 7A" at bounding box center [70, 124] width 41 height 7
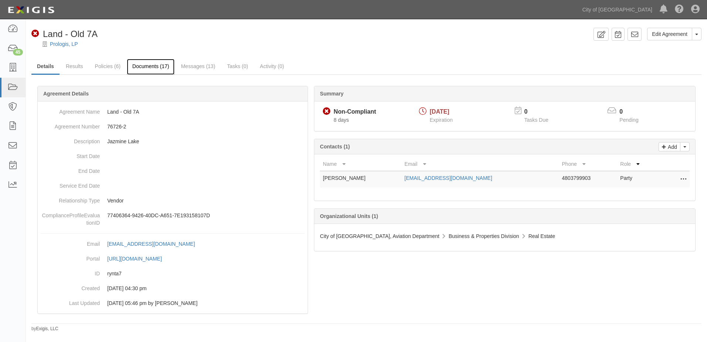
click at [141, 64] on link "Documents (17)" at bounding box center [151, 67] width 48 height 16
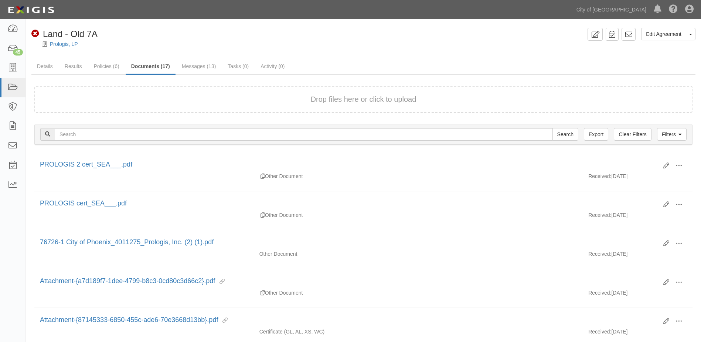
click at [336, 93] on form "Drop files here or click to upload" at bounding box center [363, 99] width 658 height 27
click at [41, 64] on link "Details" at bounding box center [44, 67] width 27 height 16
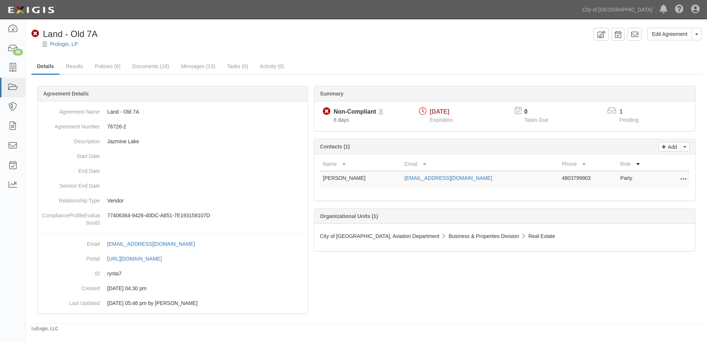
click at [681, 176] on icon at bounding box center [683, 179] width 6 height 10
drag, startPoint x: 628, startPoint y: 204, endPoint x: 396, endPoint y: 29, distance: 290.1
click at [628, 204] on link "Delete" at bounding box center [650, 203] width 72 height 13
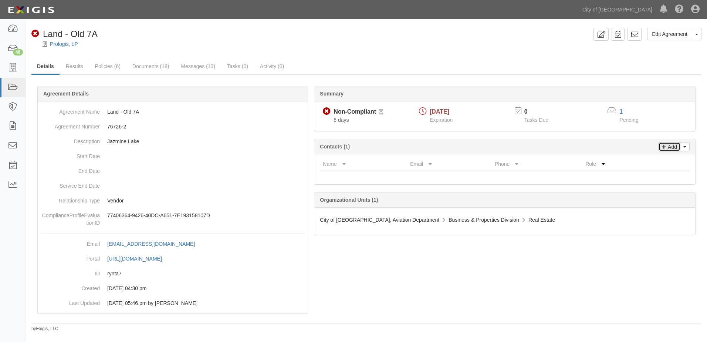
click at [671, 149] on p "Add" at bounding box center [671, 146] width 11 height 9
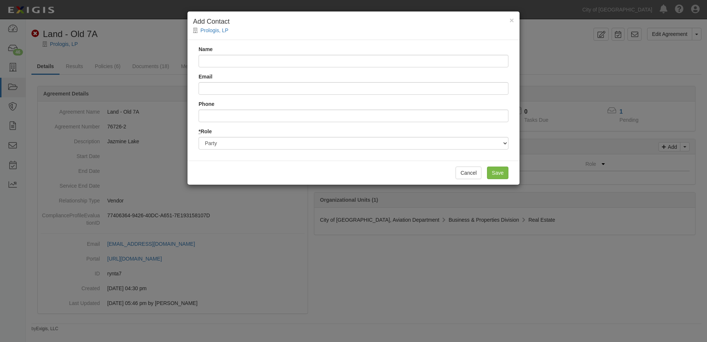
click at [245, 64] on input "Name" at bounding box center [354, 61] width 310 height 13
type input "P"
type input "Deania Piper"
type input "dpiper@prologis.com"
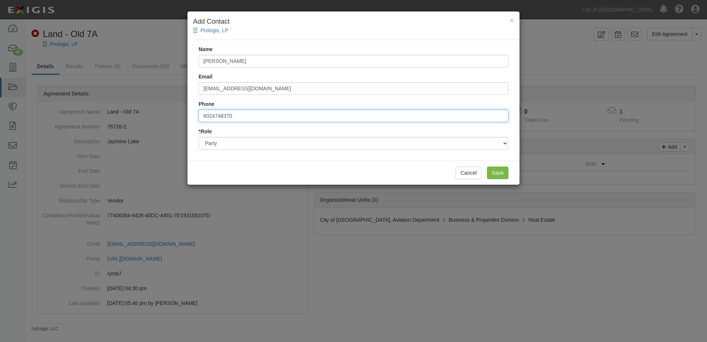
type input "6024748370"
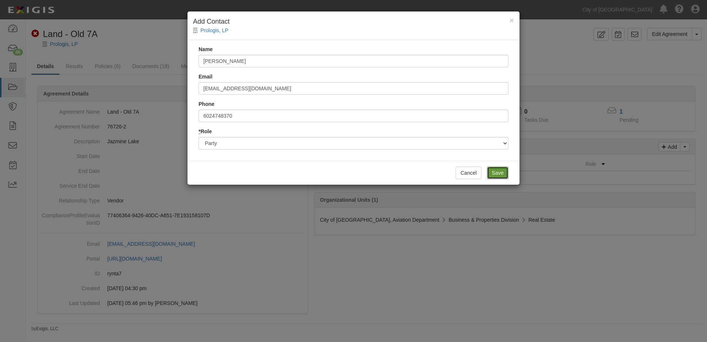
click at [495, 167] on input "Save" at bounding box center [497, 172] width 21 height 13
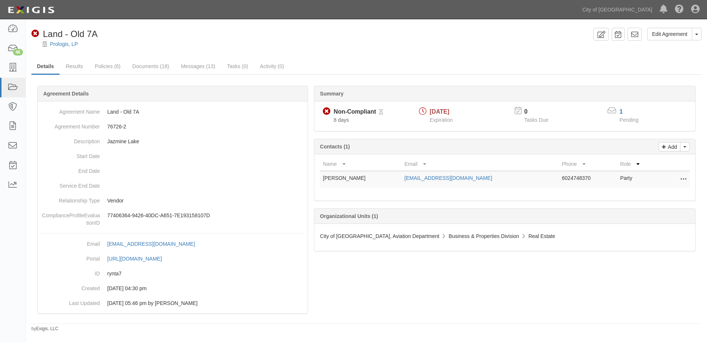
click at [678, 178] on button at bounding box center [682, 179] width 10 height 10
drag, startPoint x: 586, startPoint y: 192, endPoint x: 590, endPoint y: 183, distance: 9.9
click at [586, 192] on div "Name Email Phone Role Deania Piper dpiper@prologis.com 6024748370 Party Edit Re…" at bounding box center [504, 177] width 381 height 46
click at [662, 146] on icon at bounding box center [664, 145] width 4 height 7
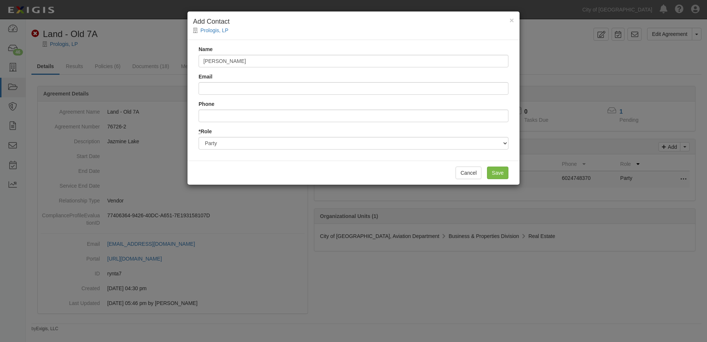
type input "Tyler McDonald"
type input "tmcdonald@prologis.com"
click at [490, 170] on input "Save" at bounding box center [497, 172] width 21 height 13
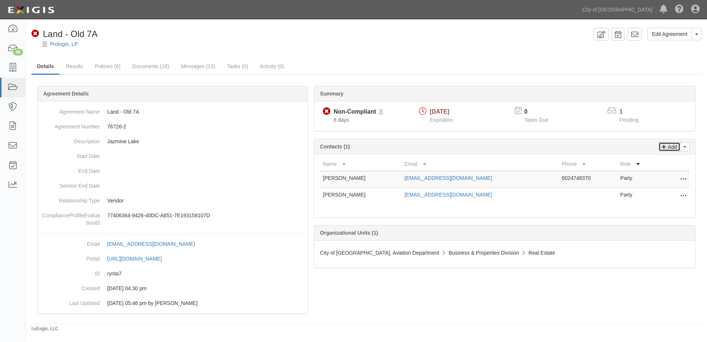
click at [669, 146] on p "Add" at bounding box center [671, 146] width 11 height 9
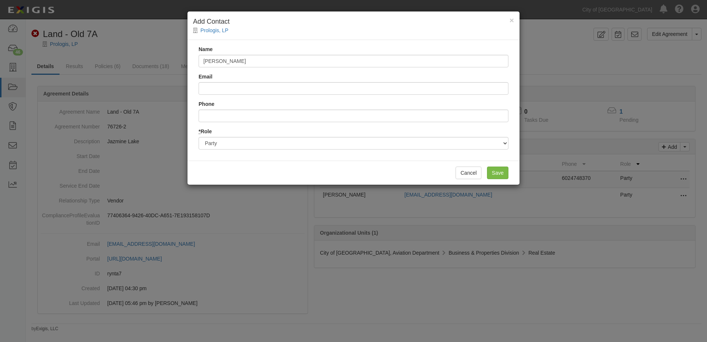
type input "Marsanico Magaly"
type input "mmarsanico@prologis.com"
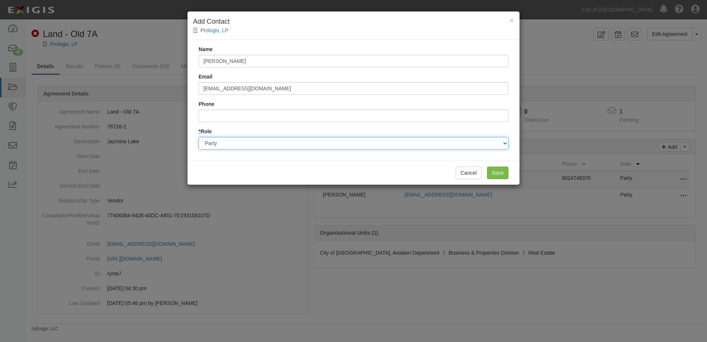
click at [334, 140] on select "Party Broker Other" at bounding box center [354, 143] width 310 height 13
select select "Other"
click at [199, 137] on select "Party Broker Other" at bounding box center [354, 143] width 310 height 13
click at [494, 173] on input "Save" at bounding box center [497, 172] width 21 height 13
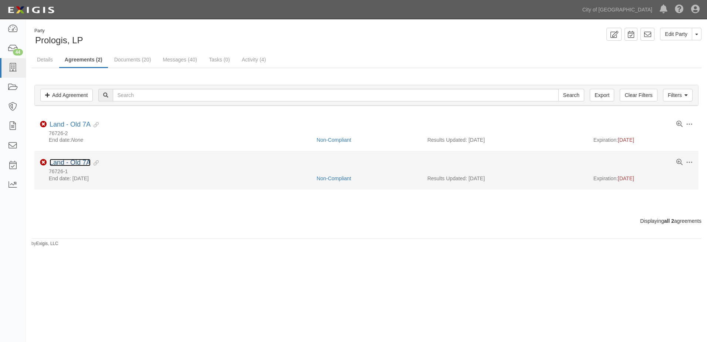
click at [70, 163] on link "Land - Old 7A" at bounding box center [70, 162] width 41 height 7
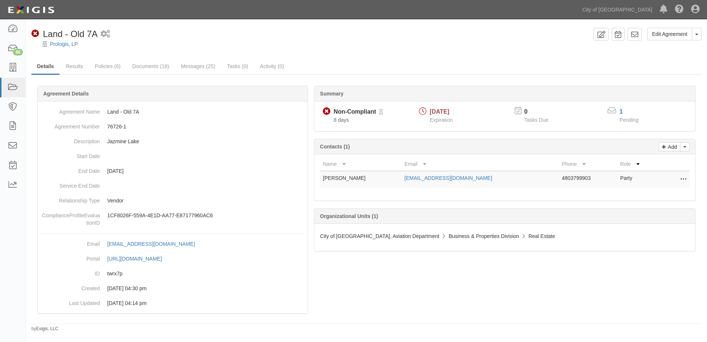
click at [681, 177] on icon at bounding box center [683, 179] width 6 height 10
click at [644, 206] on link "Delete" at bounding box center [650, 203] width 72 height 13
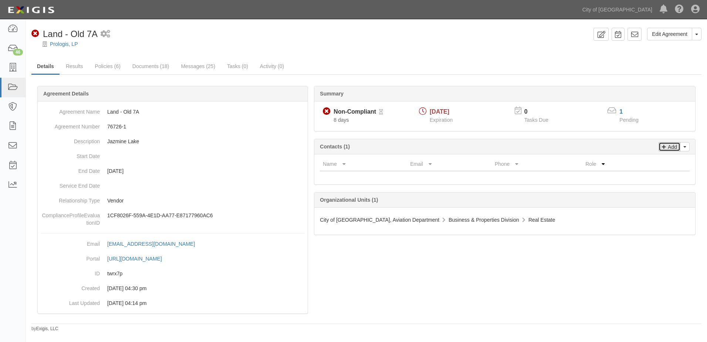
click at [667, 150] on p "Add" at bounding box center [671, 146] width 11 height 9
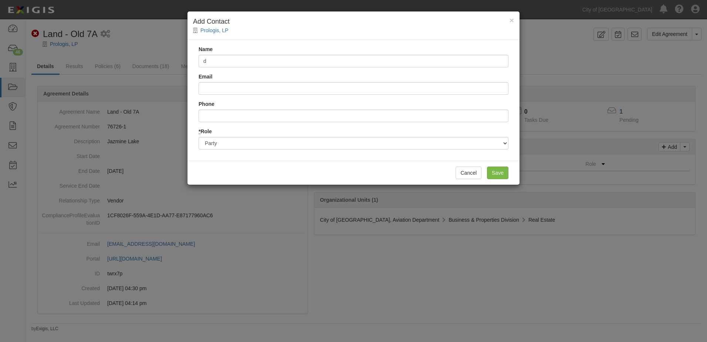
type input "Deania Piper"
type input "dpiper@prologis.com"
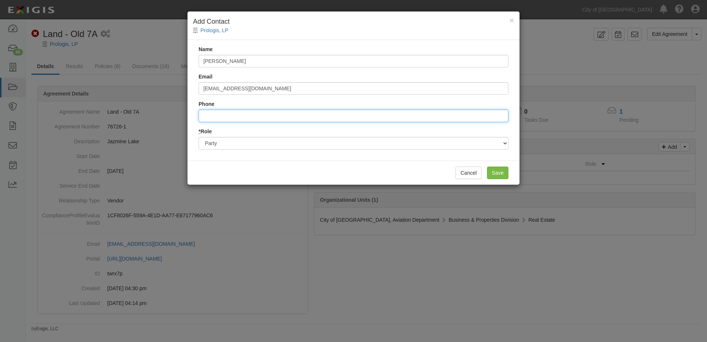
type input "6024748370"
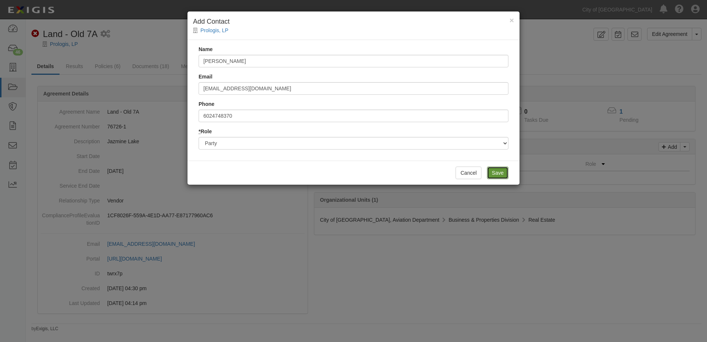
click at [501, 171] on input "Save" at bounding box center [497, 172] width 21 height 13
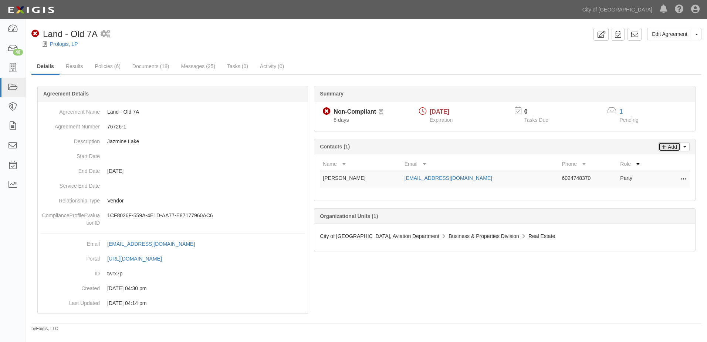
click at [667, 150] on p "Add" at bounding box center [671, 146] width 11 height 9
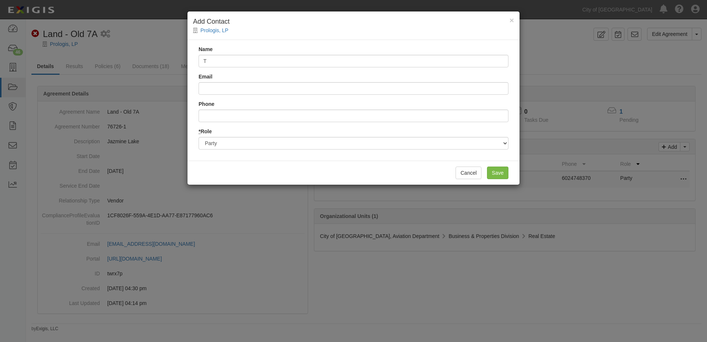
type input "Tyler McDonald"
type input "tmcdonald@prologis.com"
click at [506, 174] on input "Save" at bounding box center [497, 172] width 21 height 13
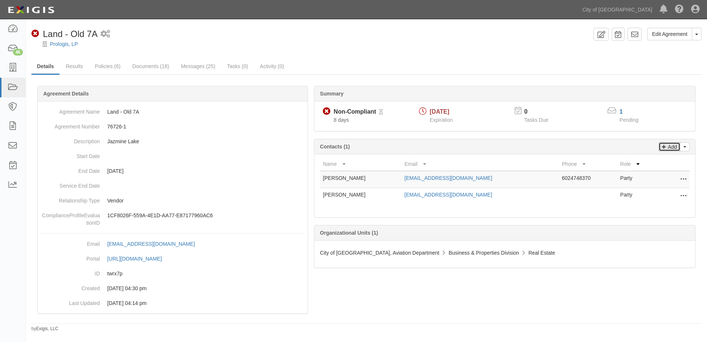
click at [675, 148] on p "Add" at bounding box center [671, 146] width 11 height 9
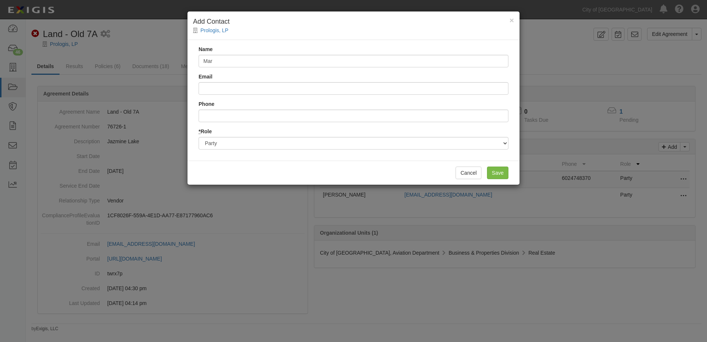
type input "Marsanico Magaly"
type input "mmarsanico@prologis.com"
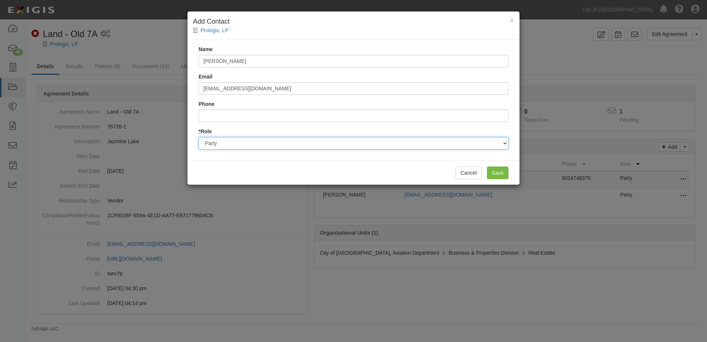
click at [414, 146] on select "Party Broker Other" at bounding box center [354, 143] width 310 height 13
select select "Other"
click at [199, 137] on select "Party Broker Other" at bounding box center [354, 143] width 310 height 13
click at [499, 166] on input "Save" at bounding box center [497, 172] width 21 height 13
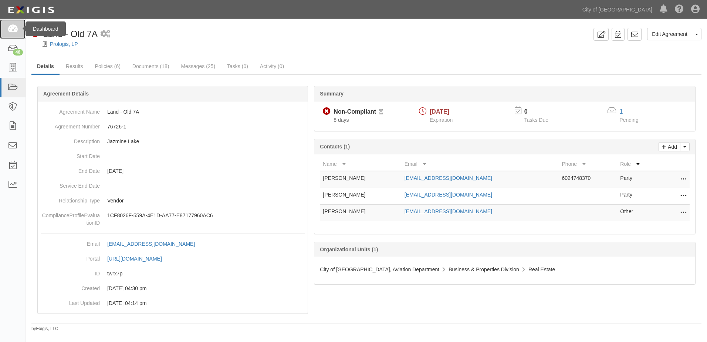
click at [16, 28] on icon at bounding box center [12, 29] width 10 height 9
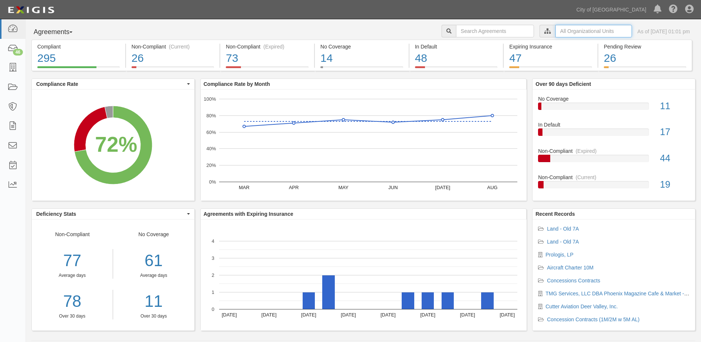
click at [556, 34] on input "text" at bounding box center [594, 31] width 77 height 13
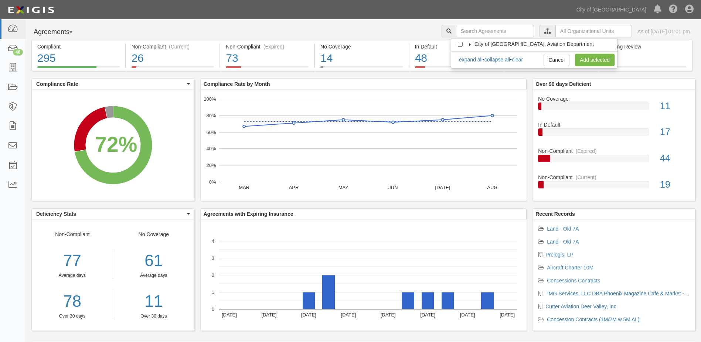
click at [470, 44] on icon at bounding box center [470, 44] width 5 height 3
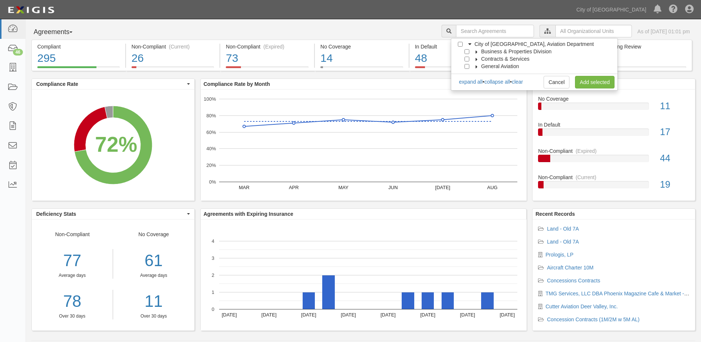
click at [477, 53] on icon at bounding box center [476, 51] width 5 height 3
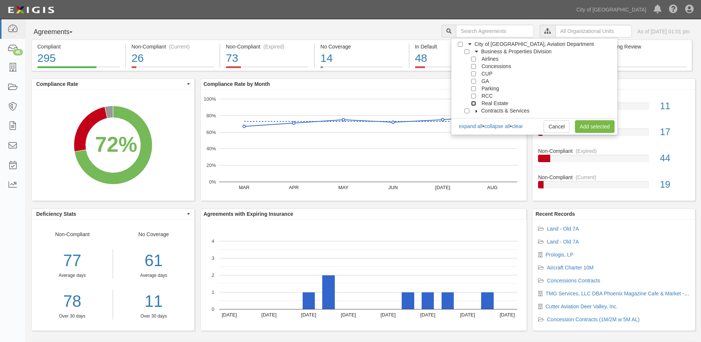
click at [474, 104] on input "Real Estate" at bounding box center [473, 103] width 5 height 5
checkbox input "true"
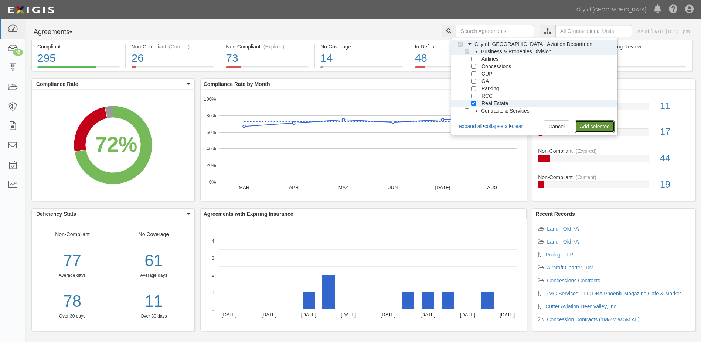
click at [604, 128] on link "Add selected" at bounding box center [595, 126] width 40 height 13
